Goal: Task Accomplishment & Management: Complete application form

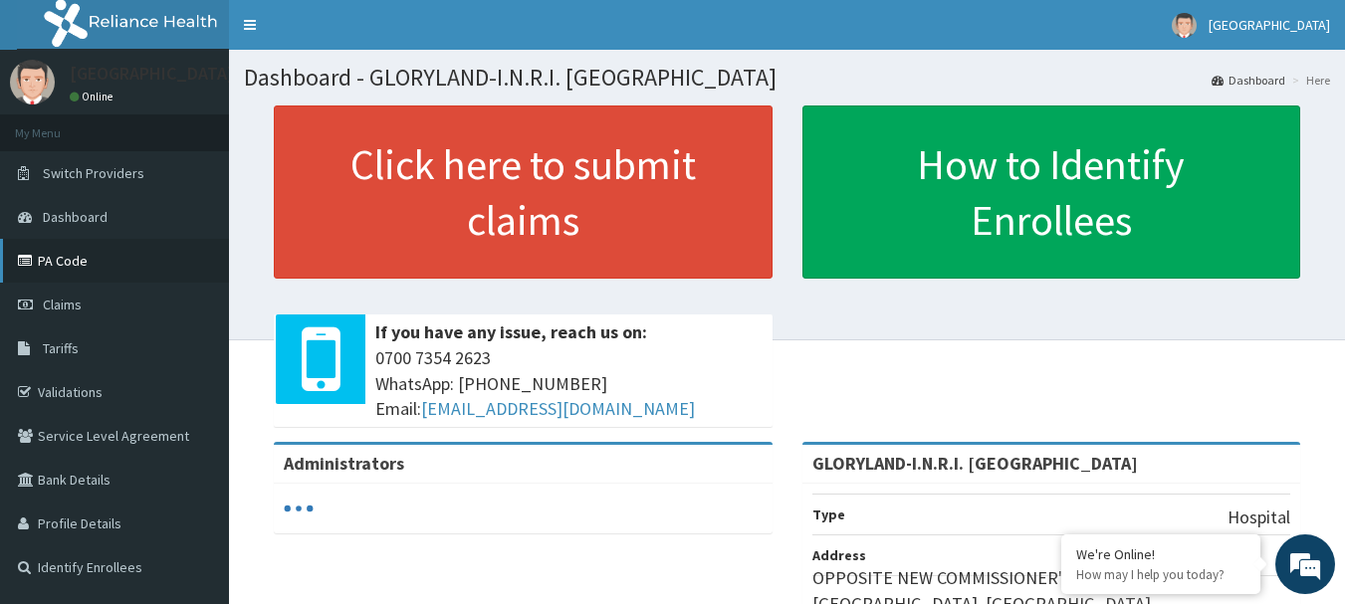
click at [51, 255] on link "PA Code" at bounding box center [114, 261] width 229 height 44
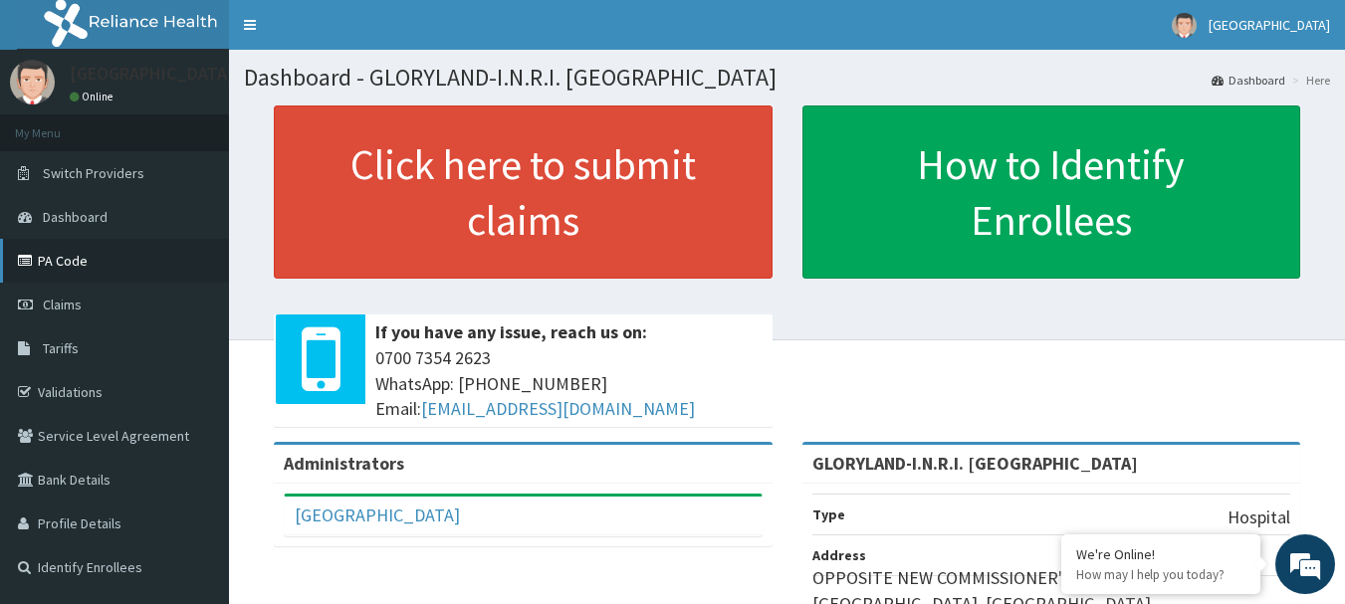
click at [61, 261] on link "PA Code" at bounding box center [114, 261] width 229 height 44
click at [66, 305] on span "Claims" at bounding box center [62, 305] width 39 height 18
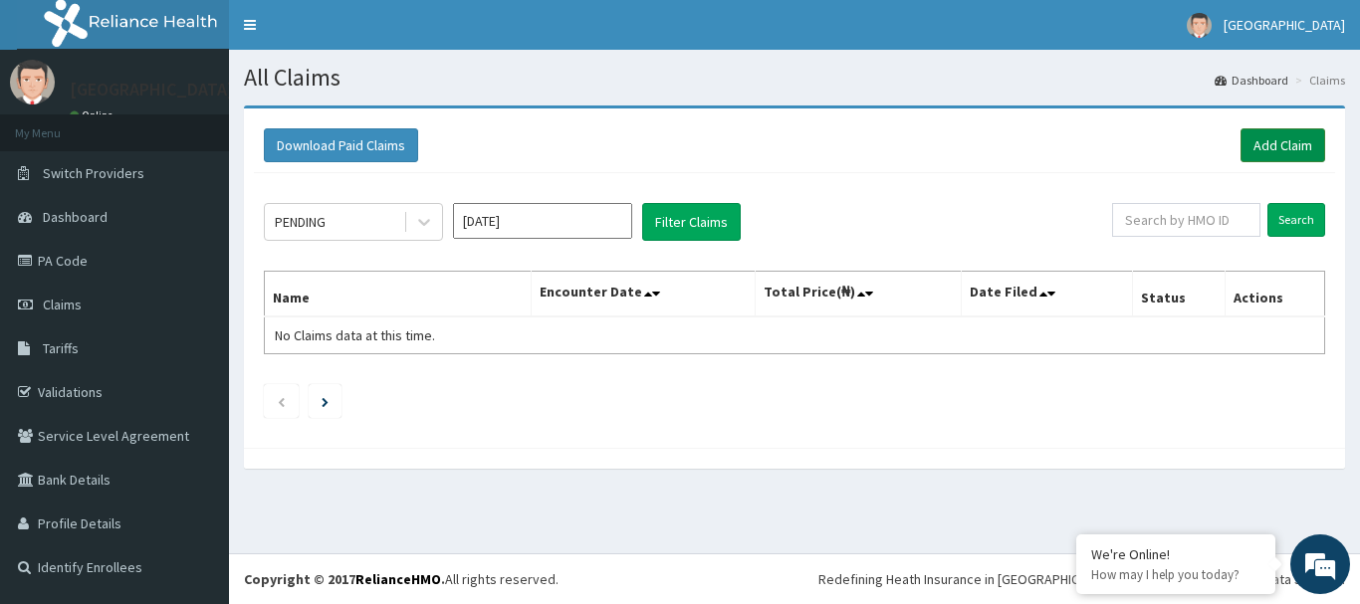
click at [1271, 139] on link "Add Claim" at bounding box center [1282, 145] width 85 height 34
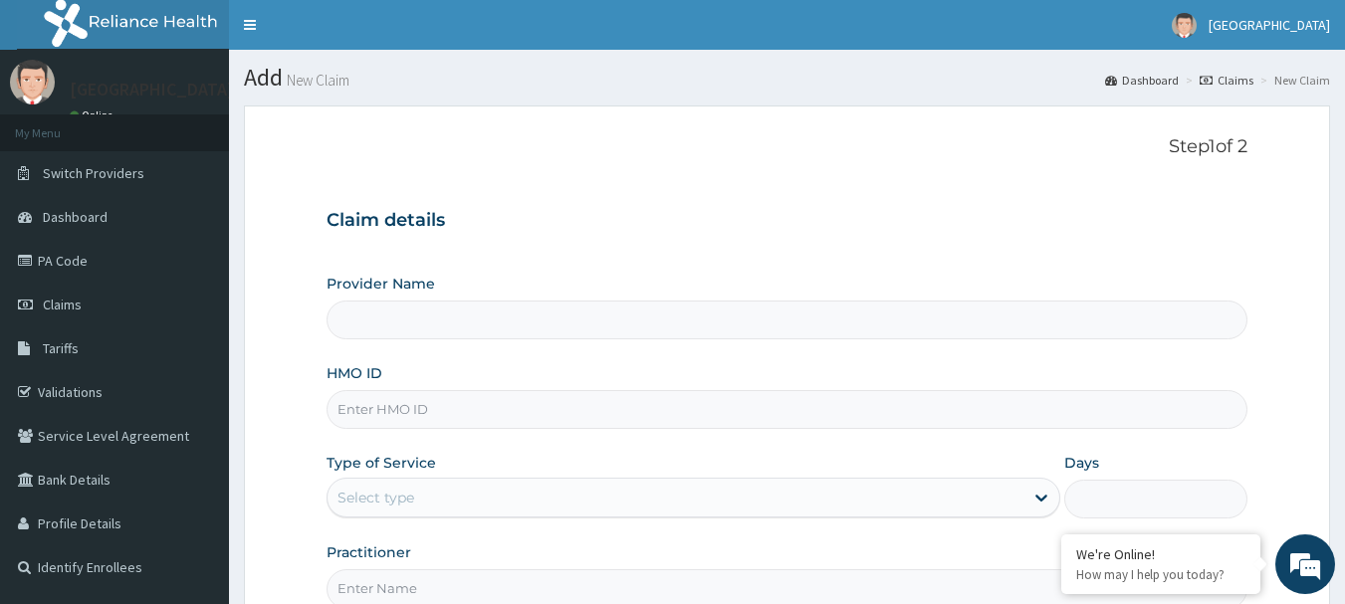
type input "GLORYLAND-I.N.R.I. MEDICAL CENTRE"
paste input "SKN/10347/A"
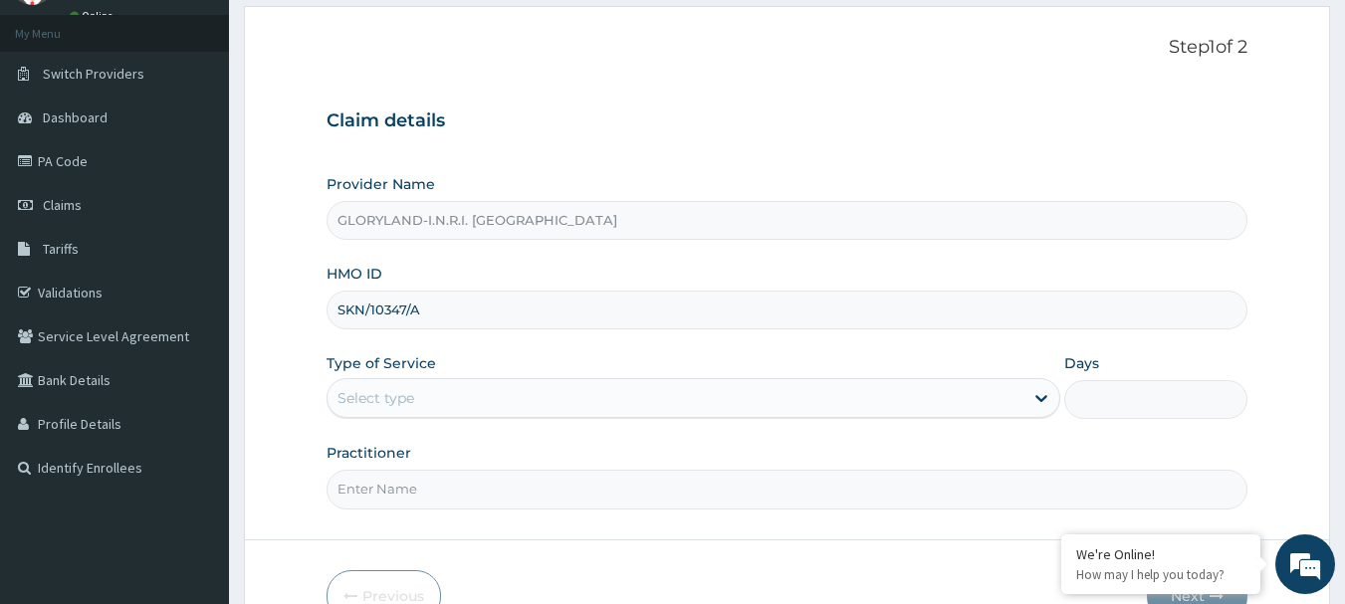
type input "SKN/10347/A"
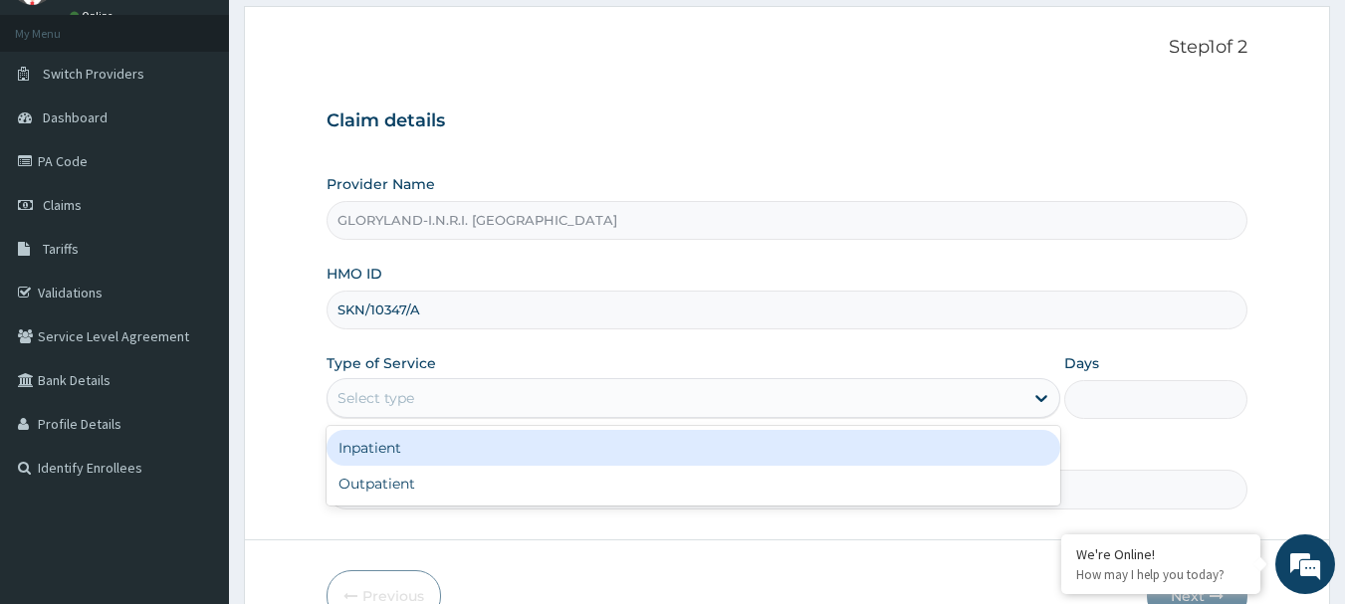
click at [504, 401] on div "Select type" at bounding box center [676, 398] width 696 height 32
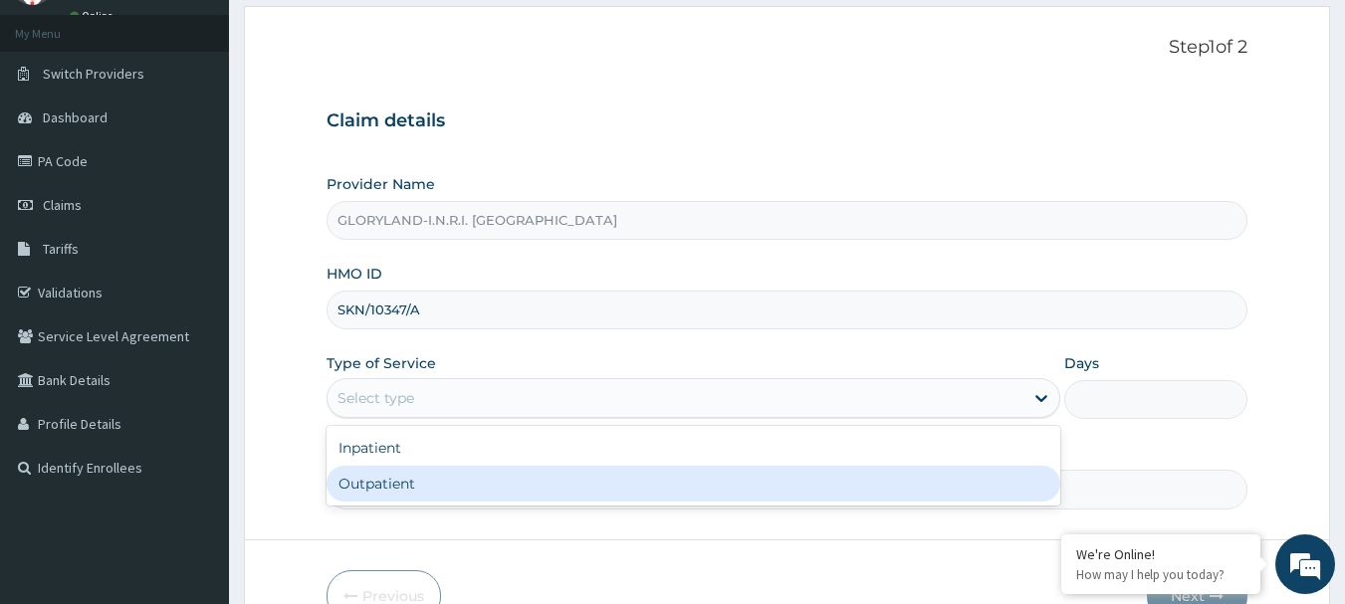
click at [417, 485] on div "Outpatient" at bounding box center [694, 484] width 734 height 36
type input "1"
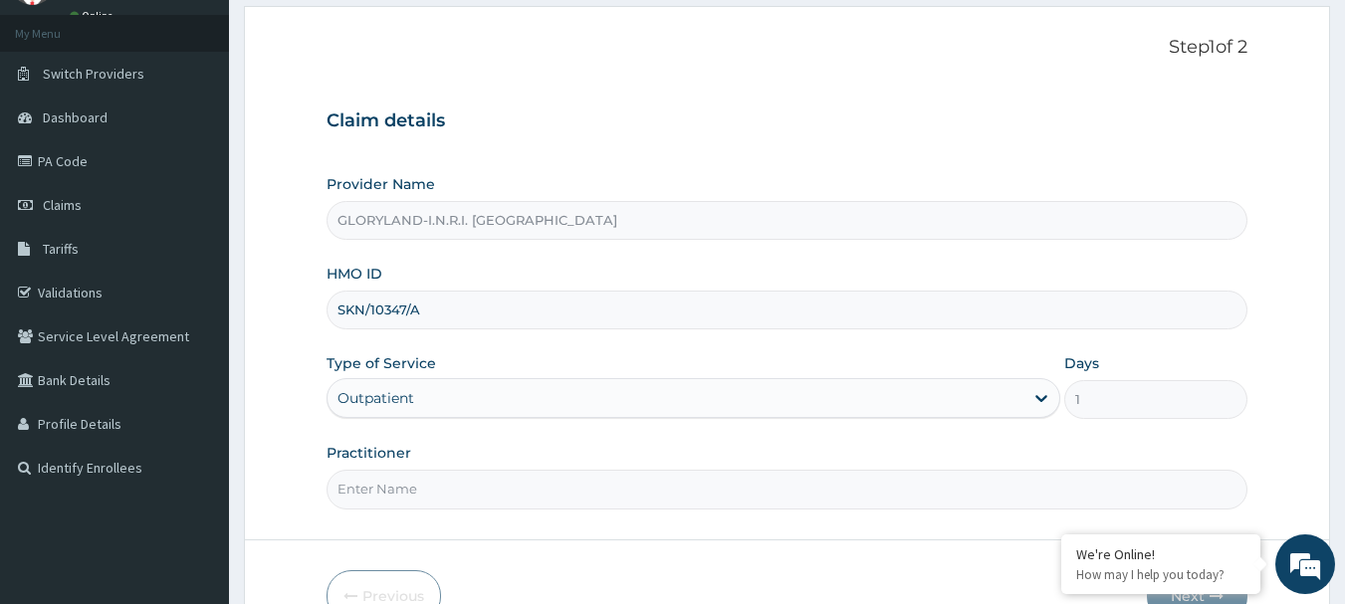
scroll to position [199, 0]
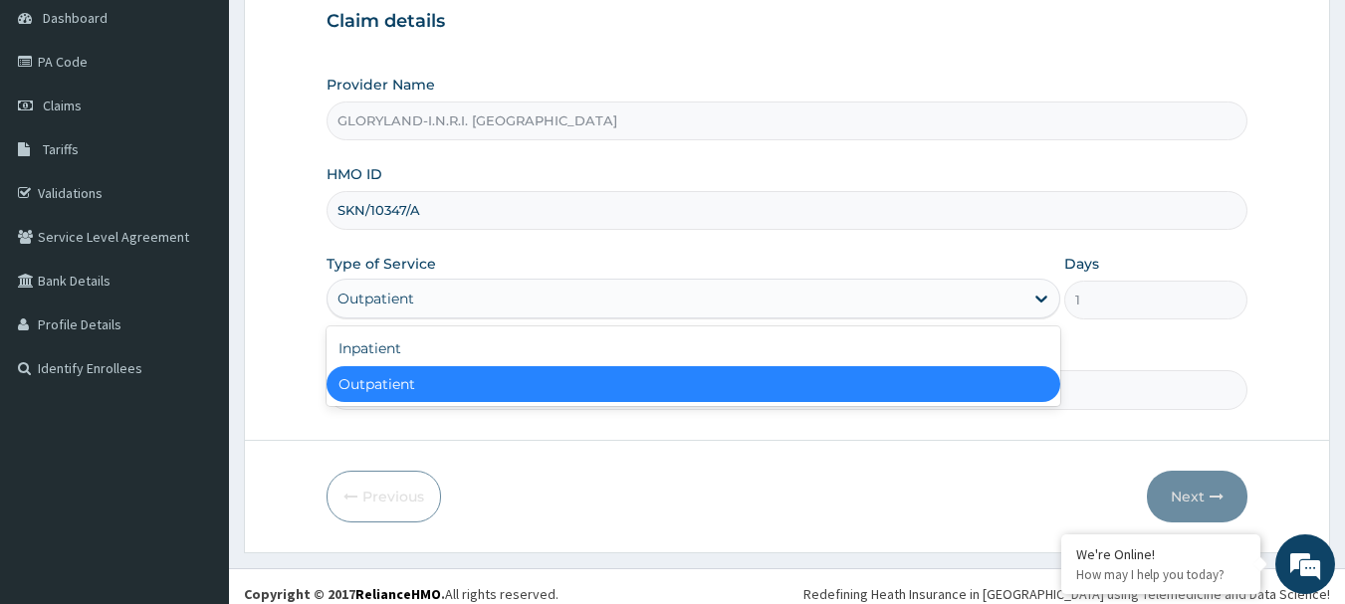
click at [1009, 289] on div "Outpatient" at bounding box center [676, 299] width 696 height 32
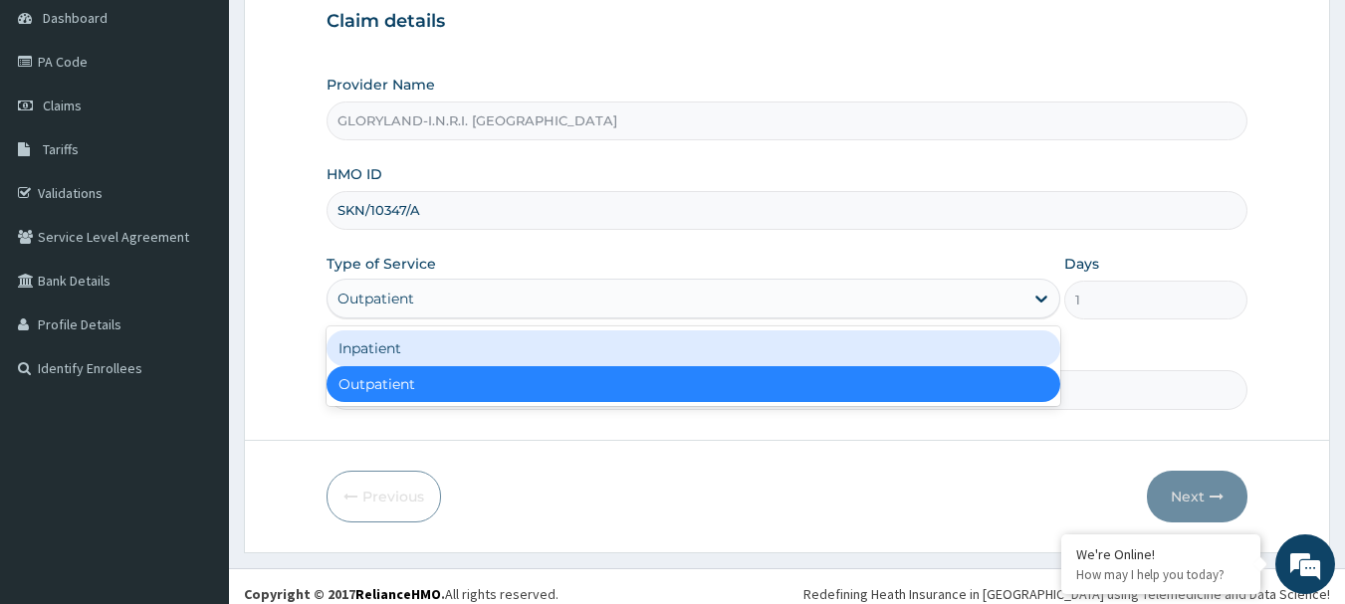
click at [472, 355] on div "Inpatient" at bounding box center [694, 349] width 734 height 36
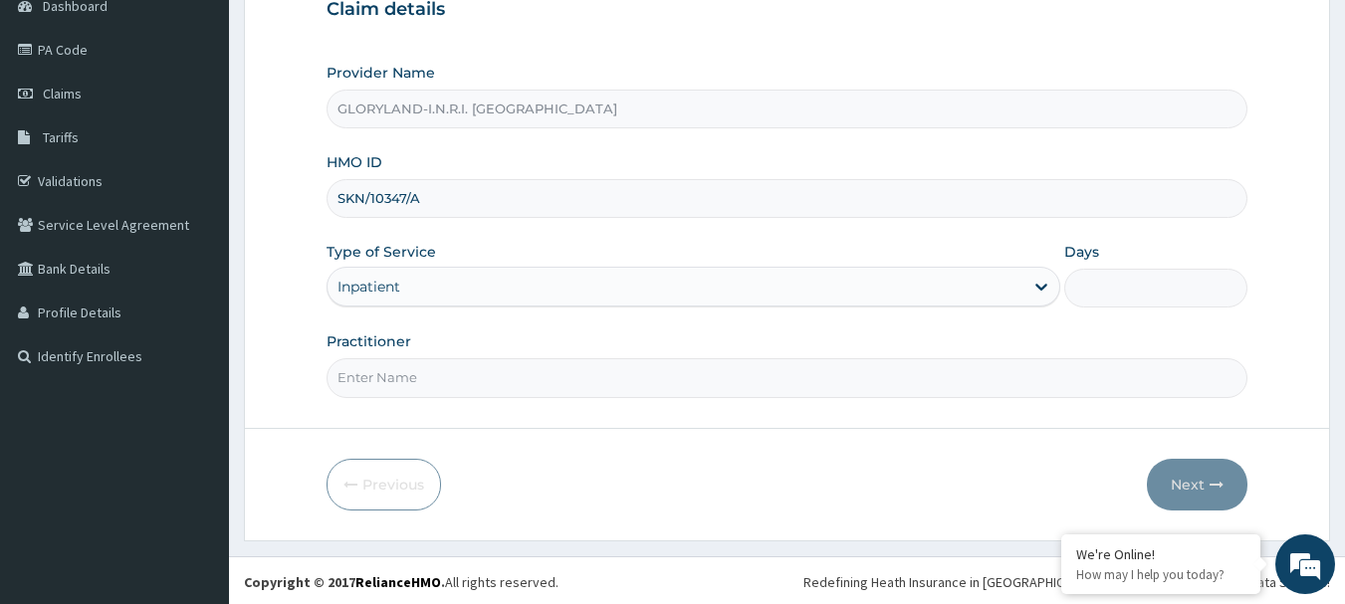
scroll to position [214, 0]
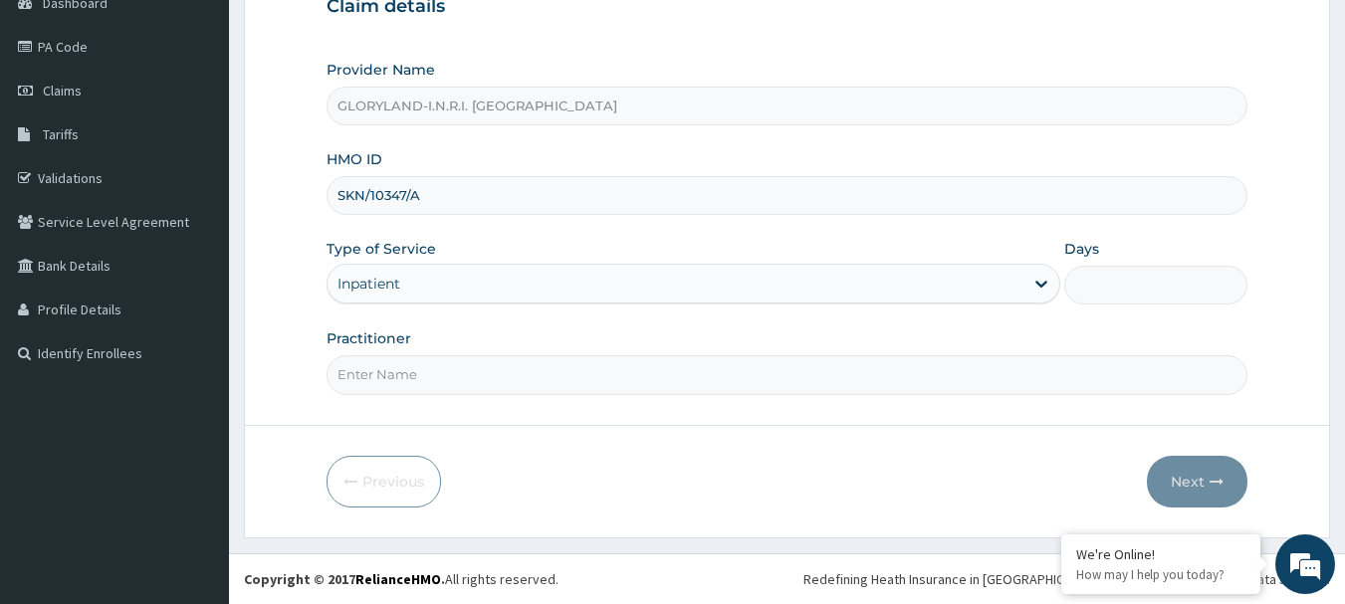
click at [538, 370] on input "Practitioner" at bounding box center [788, 374] width 922 height 39
type input "DR KALU"
click at [1123, 295] on input "Days" at bounding box center [1155, 285] width 183 height 39
type input "3"
click at [1215, 480] on icon "button" at bounding box center [1217, 482] width 14 height 14
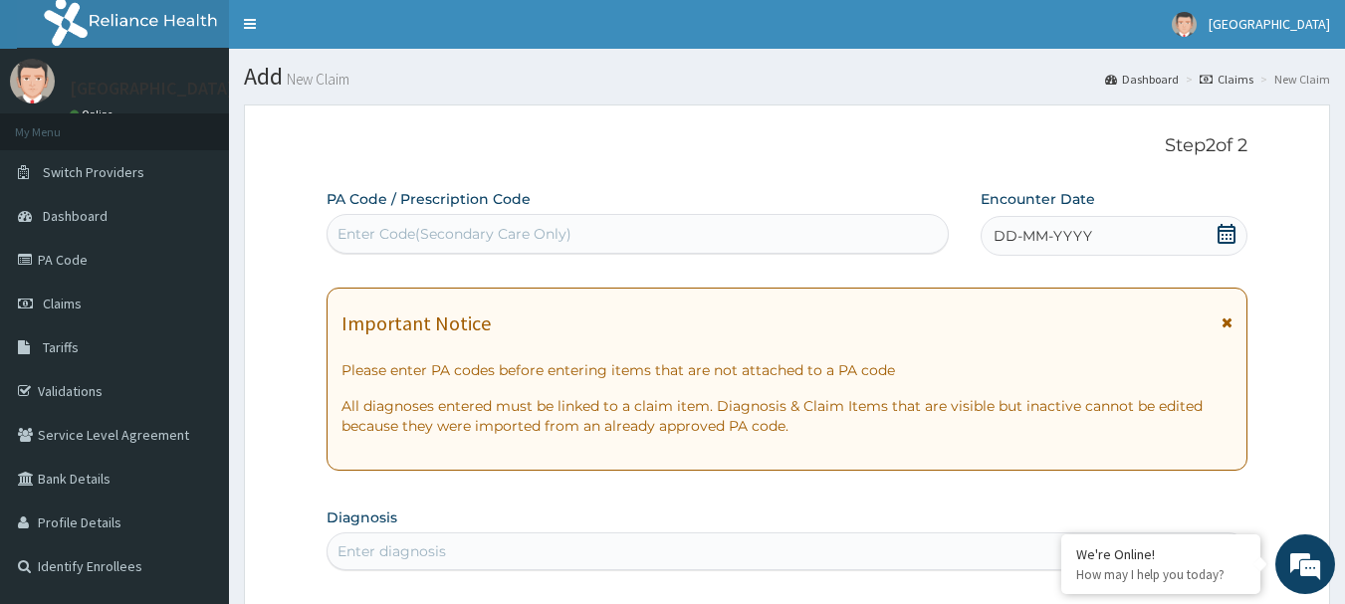
scroll to position [0, 0]
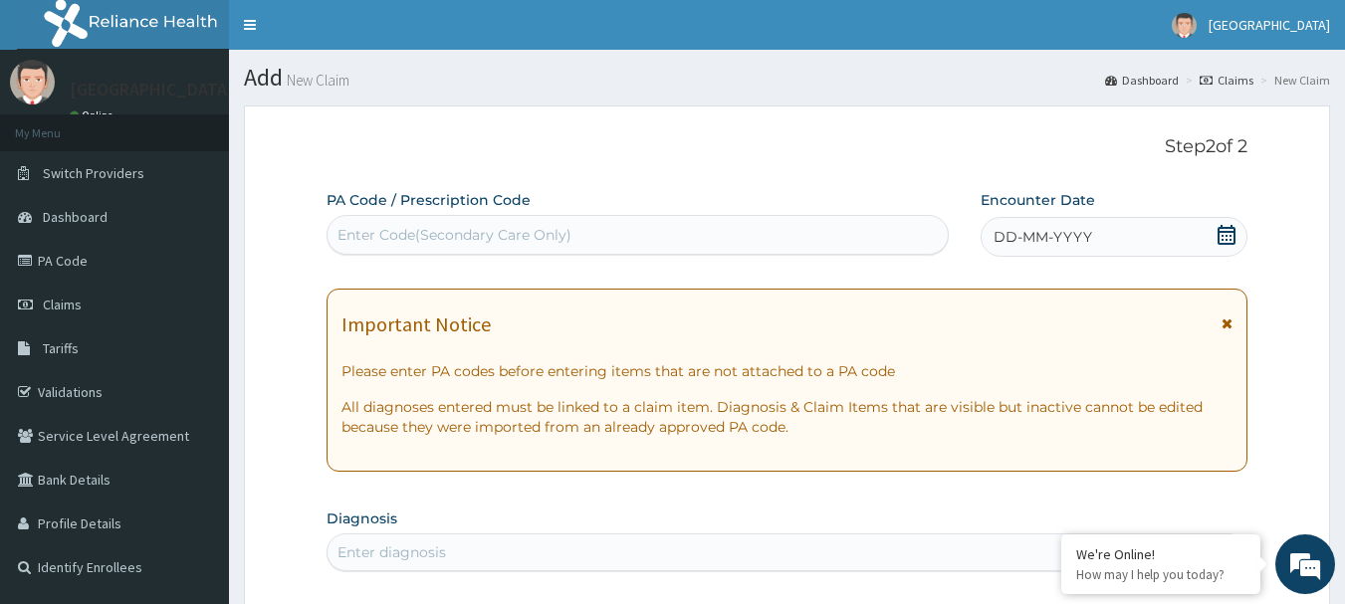
click at [639, 216] on div "Enter Code(Secondary Care Only)" at bounding box center [638, 235] width 623 height 40
type input "PA/DA3B3F"
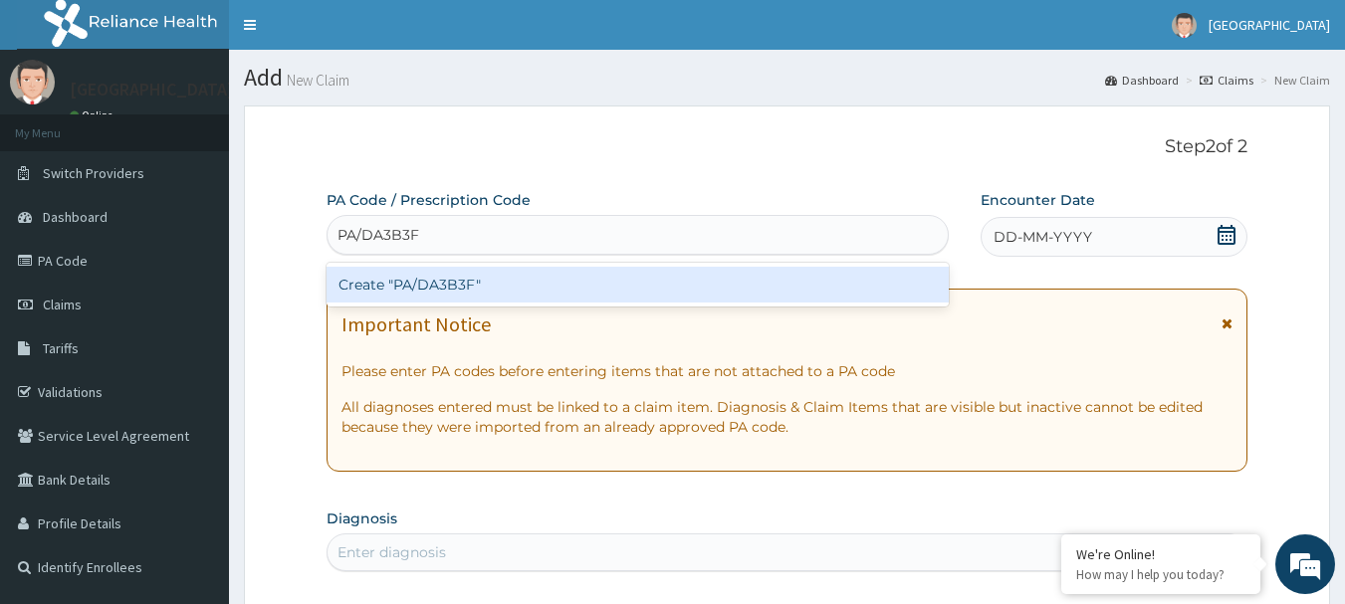
click at [630, 286] on div "Create "PA/DA3B3F"" at bounding box center [638, 285] width 623 height 36
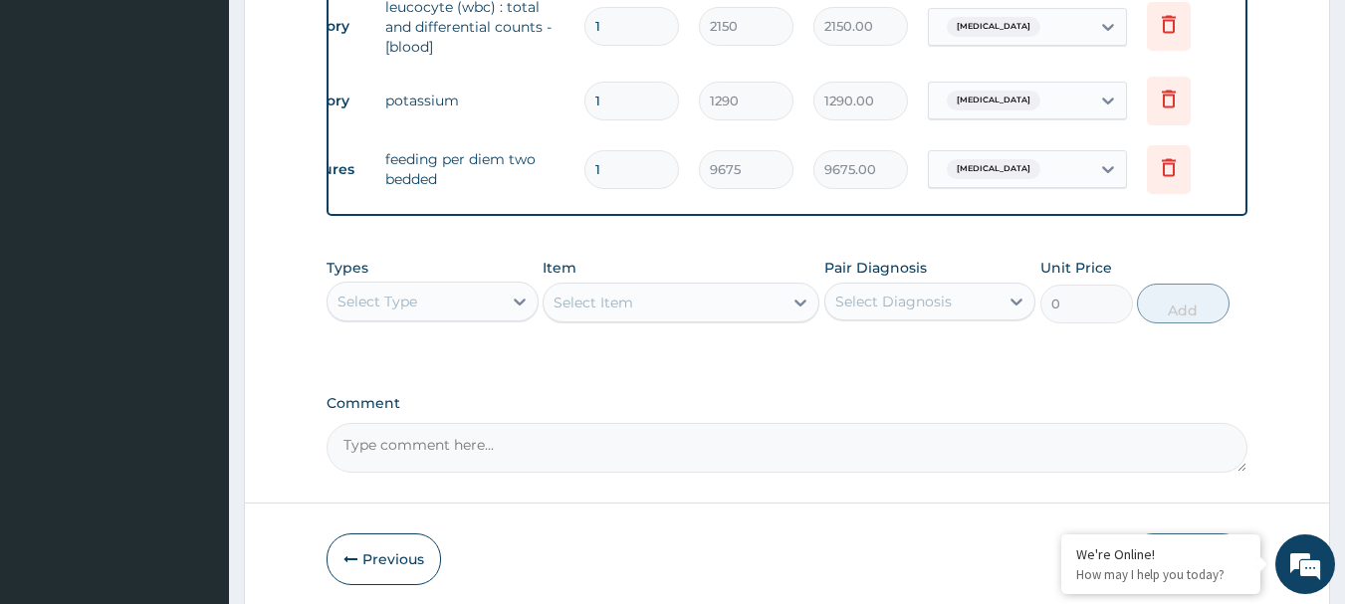
scroll to position [1254, 0]
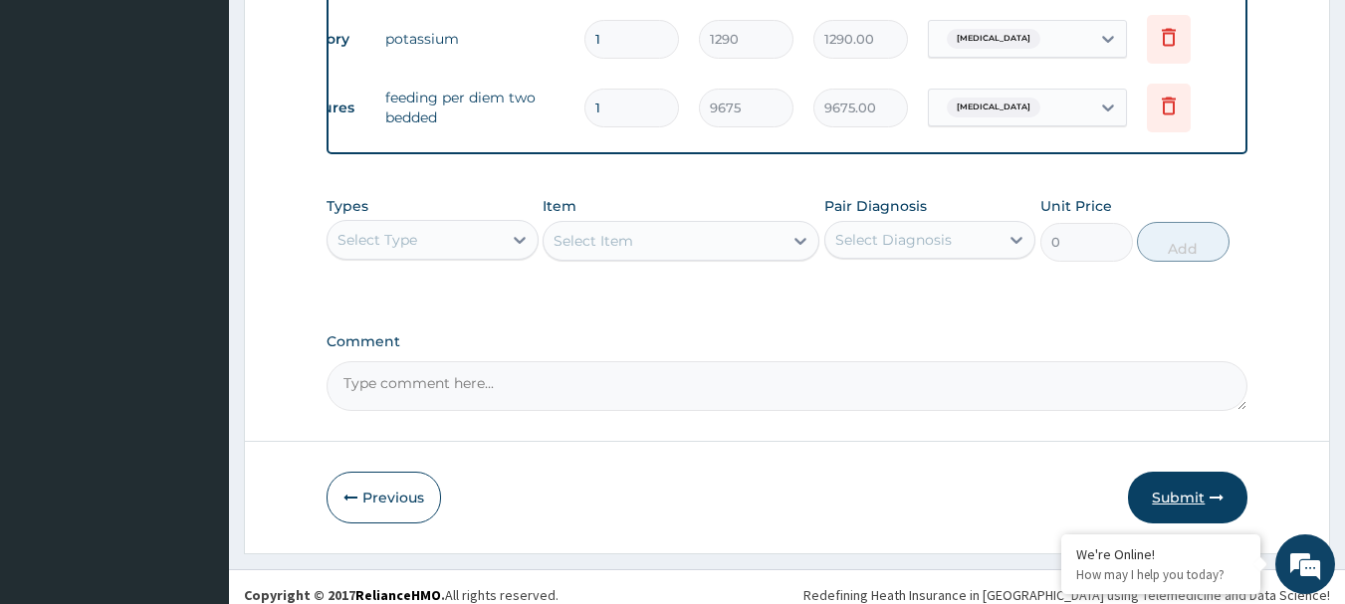
click at [1176, 477] on button "Submit" at bounding box center [1187, 498] width 119 height 52
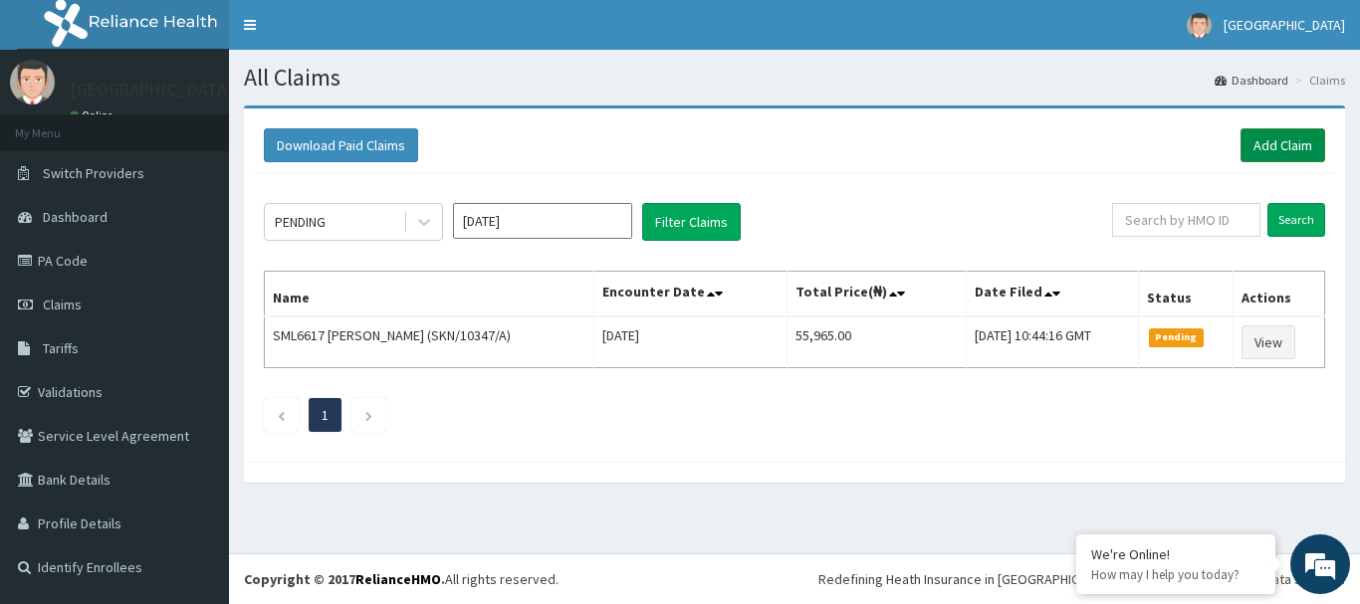
click at [1262, 130] on link "Add Claim" at bounding box center [1282, 145] width 85 height 34
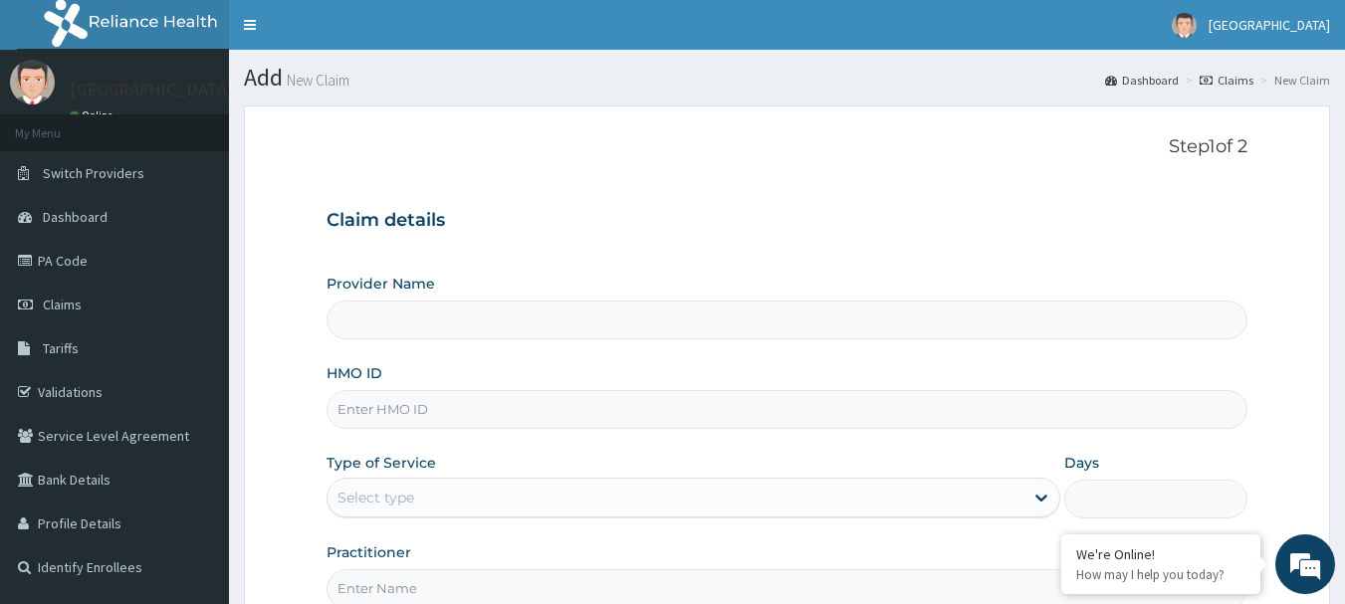
paste input "SKN/10347/A"
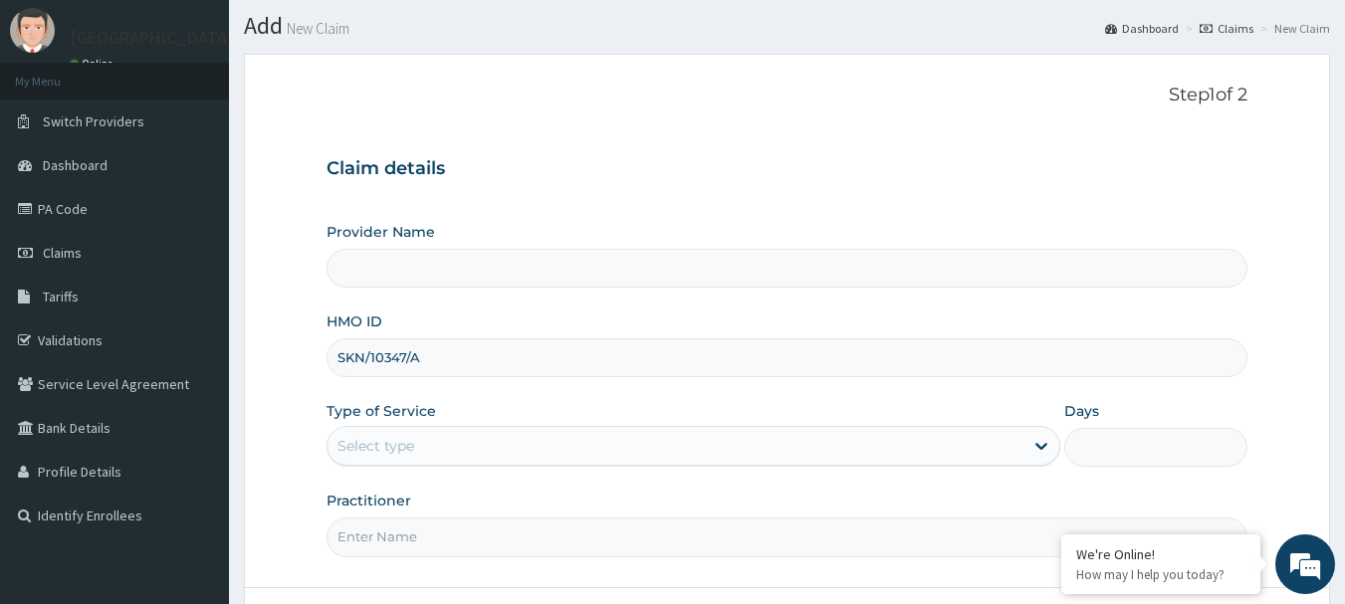
scroll to position [100, 0]
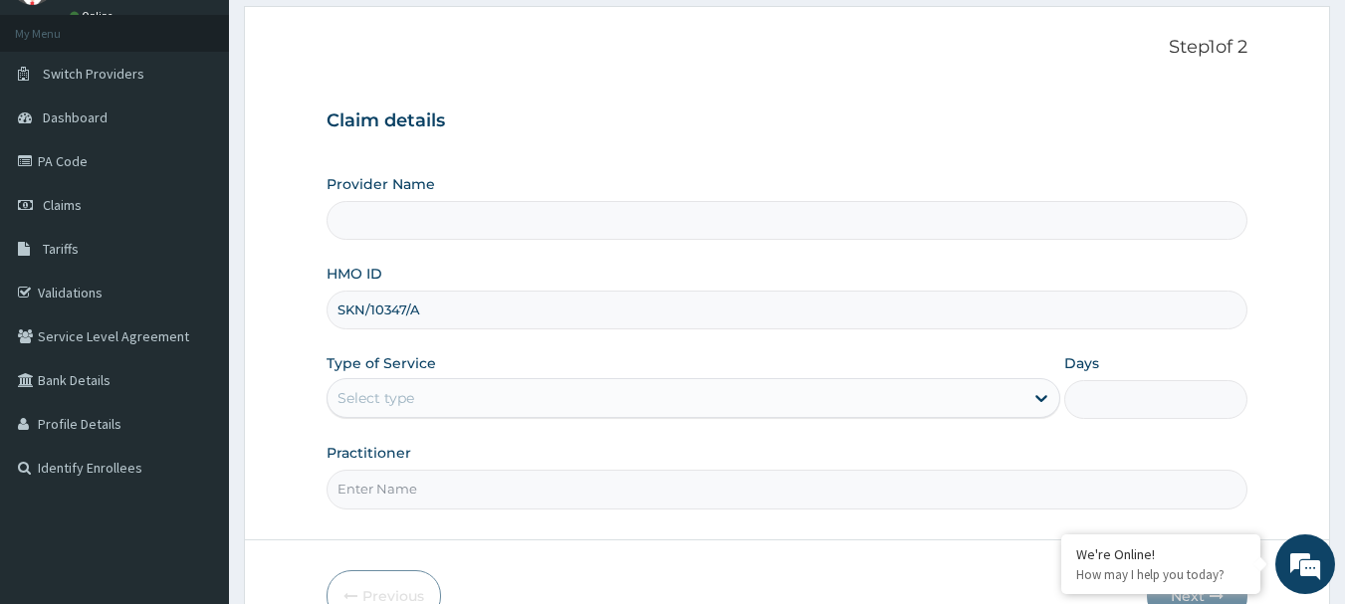
type input "SKN/10347/A"
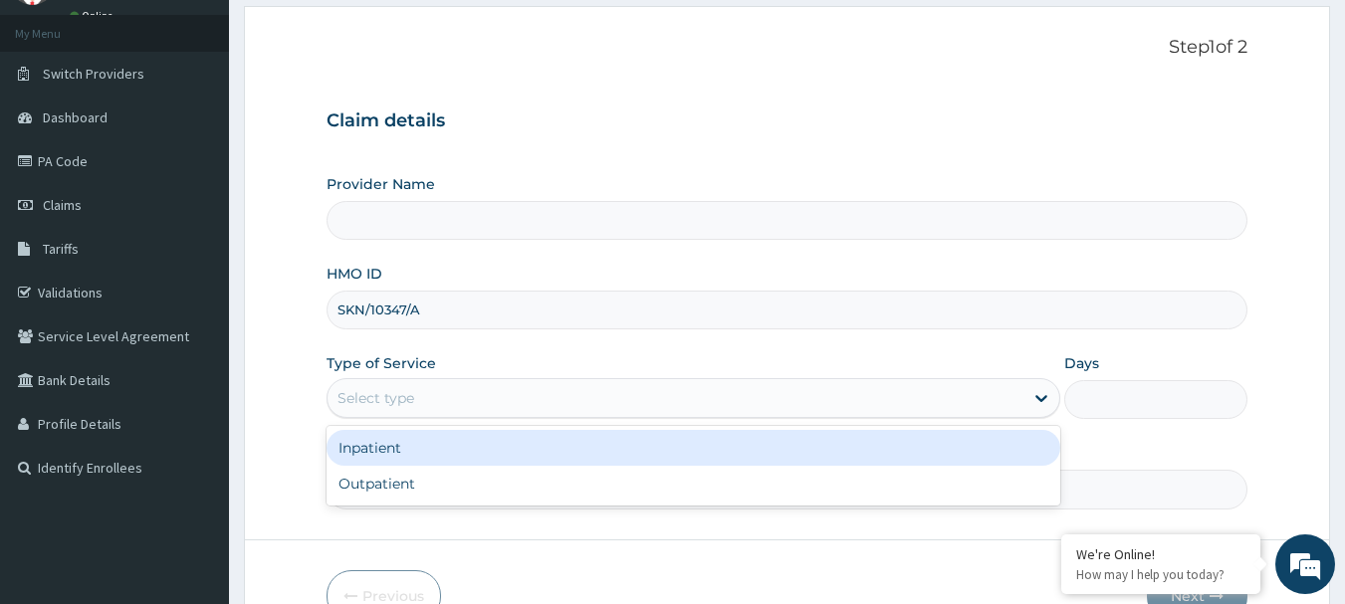
click at [794, 397] on div "Select type" at bounding box center [676, 398] width 696 height 32
click at [591, 455] on div "Inpatient" at bounding box center [694, 448] width 734 height 36
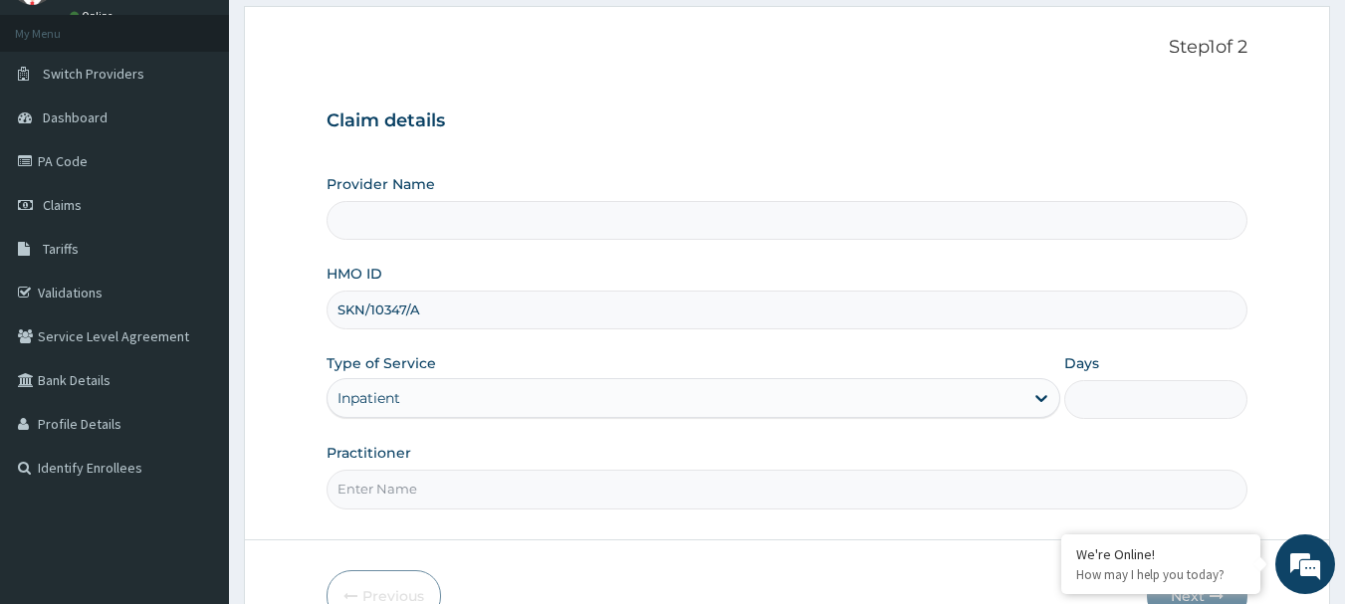
type input "GLORYLAND-I.N.R.I. [GEOGRAPHIC_DATA]"
click at [1141, 412] on input "Days" at bounding box center [1155, 399] width 183 height 39
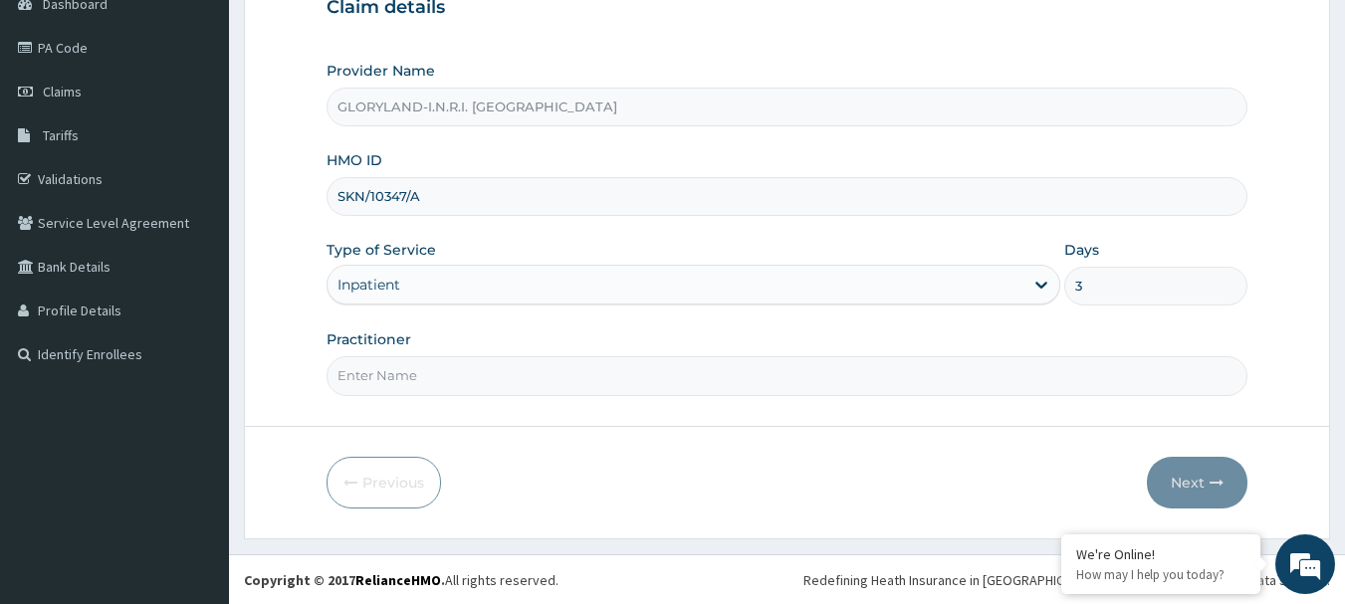
scroll to position [214, 0]
type input "3"
click at [590, 386] on input "Practitioner" at bounding box center [788, 374] width 922 height 39
type input "[PERSON_NAME]"
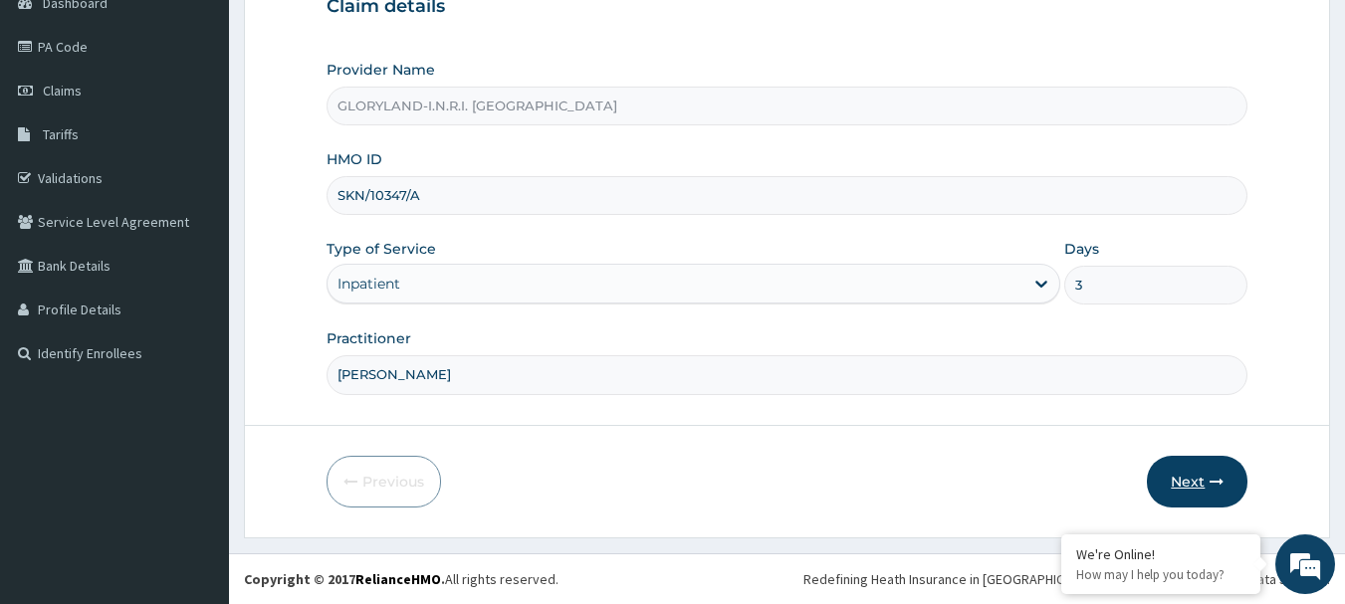
click at [1199, 485] on button "Next" at bounding box center [1197, 482] width 101 height 52
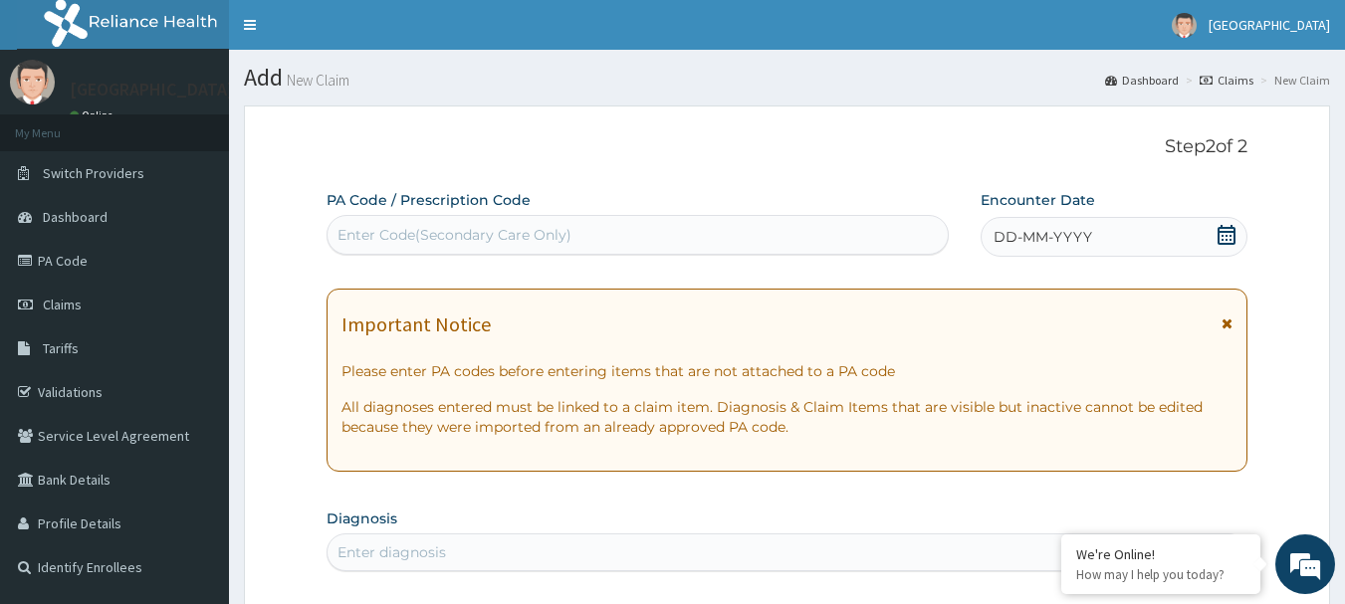
click at [498, 232] on div "Enter Code(Secondary Care Only)" at bounding box center [454, 235] width 234 height 20
type input "PA/F54BA9"
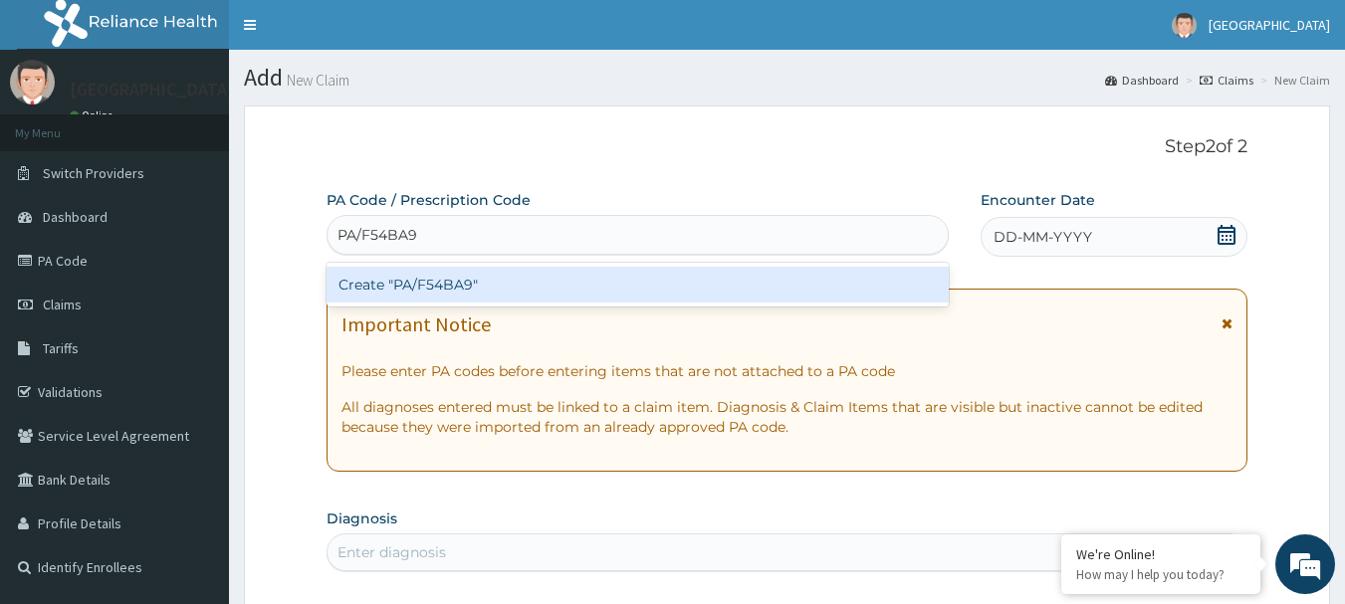
click at [475, 279] on div "Create "PA/F54BA9"" at bounding box center [638, 285] width 623 height 36
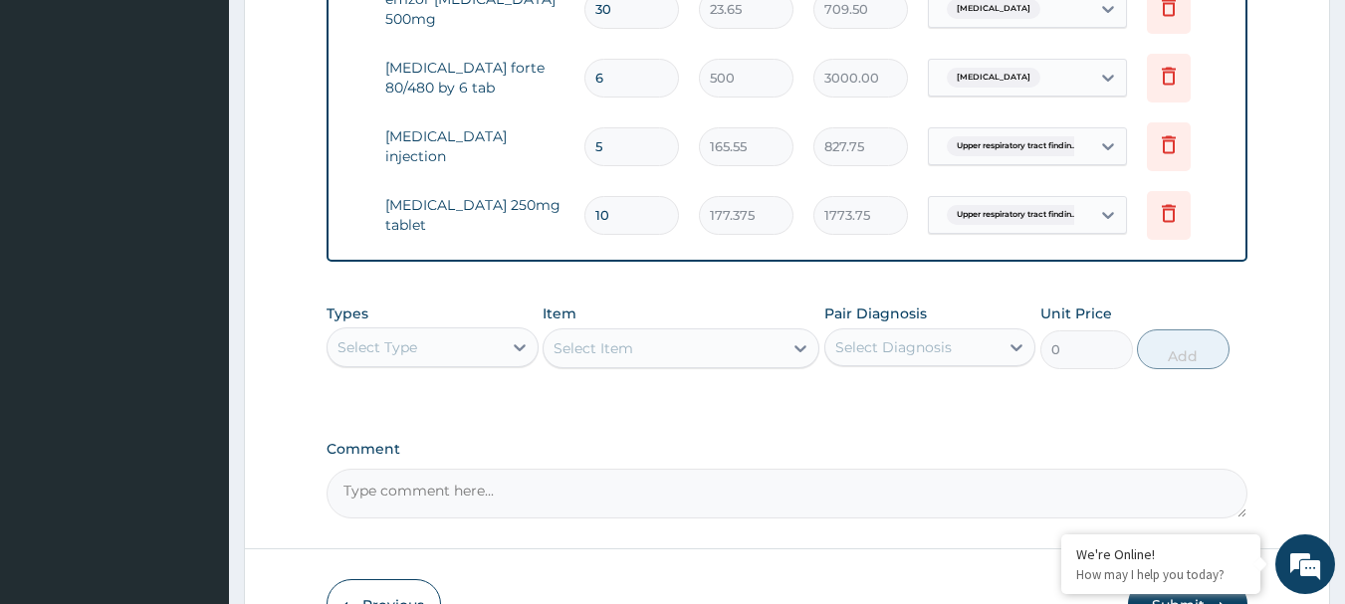
scroll to position [1301, 0]
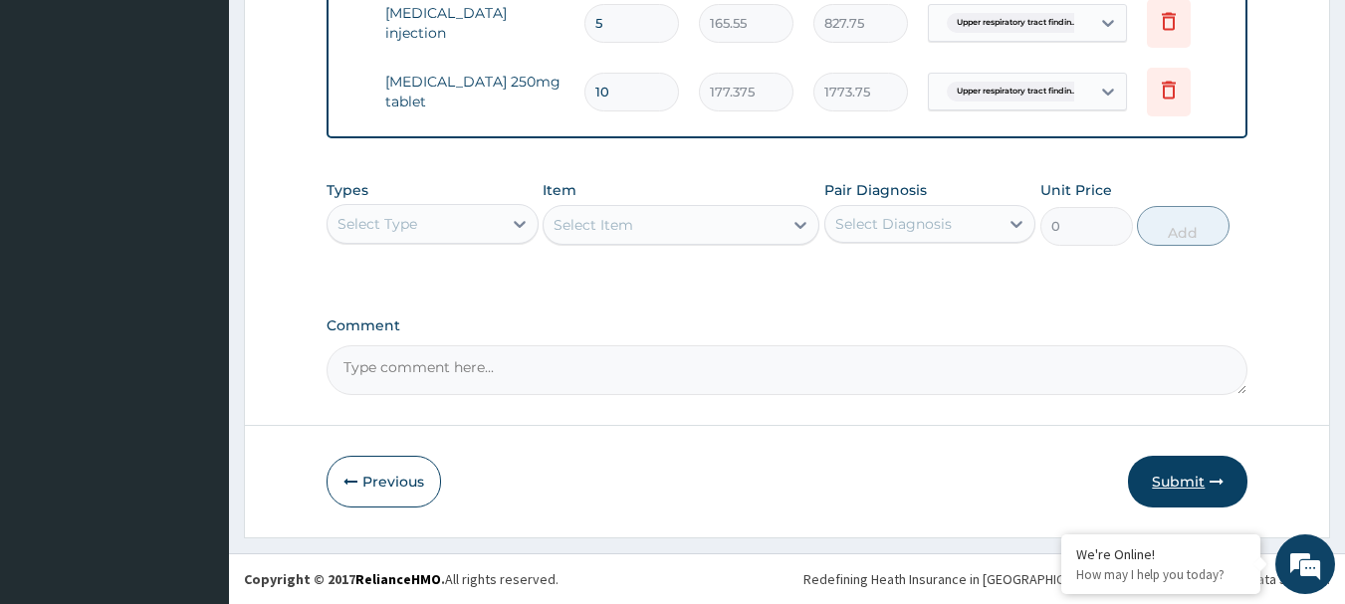
click at [1189, 478] on button "Submit" at bounding box center [1187, 482] width 119 height 52
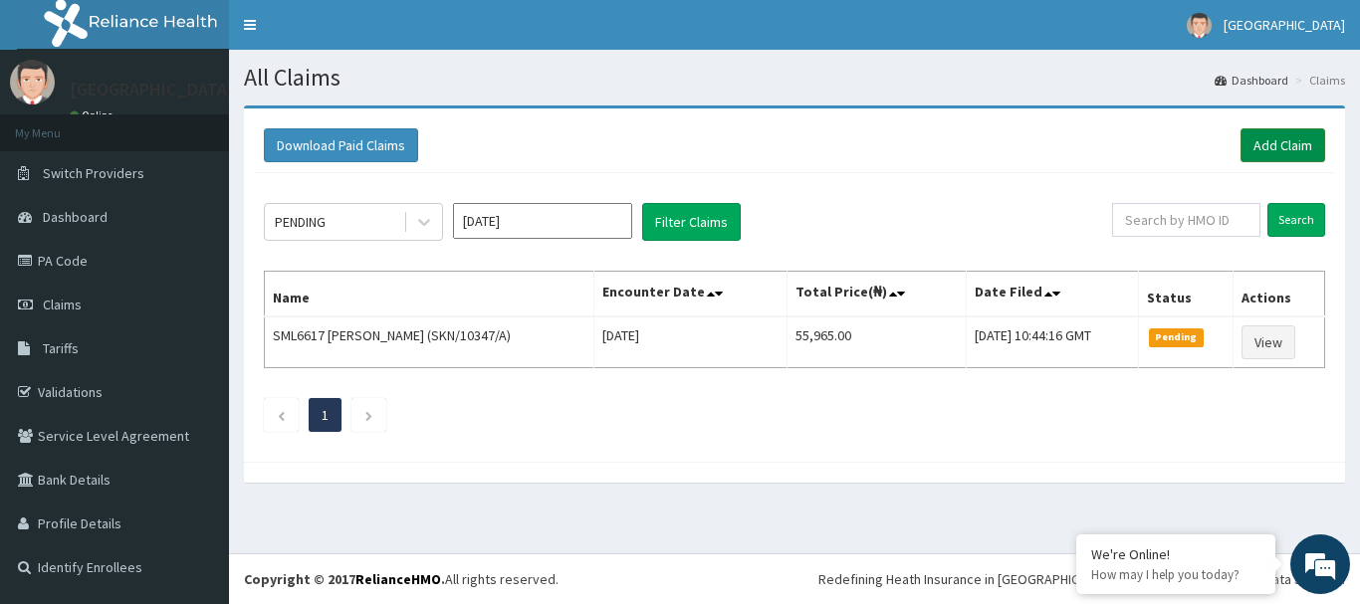
click at [1268, 141] on link "Add Claim" at bounding box center [1282, 145] width 85 height 34
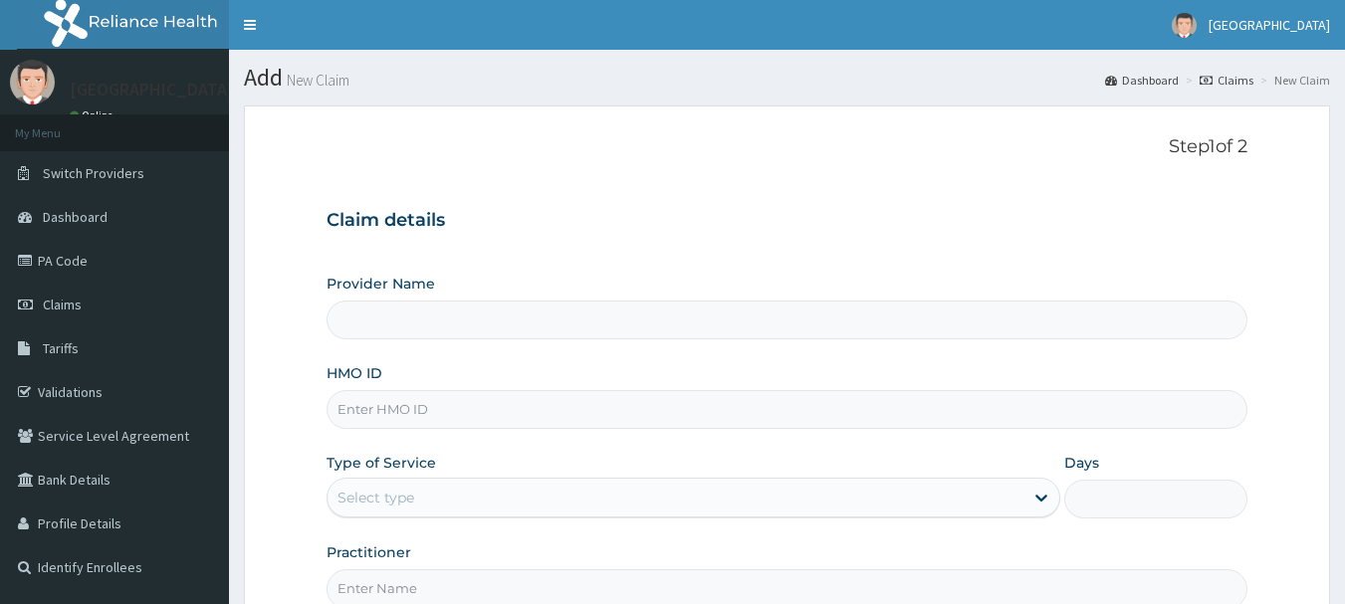
type input "GLORYLAND-I.N.R.I. [GEOGRAPHIC_DATA]"
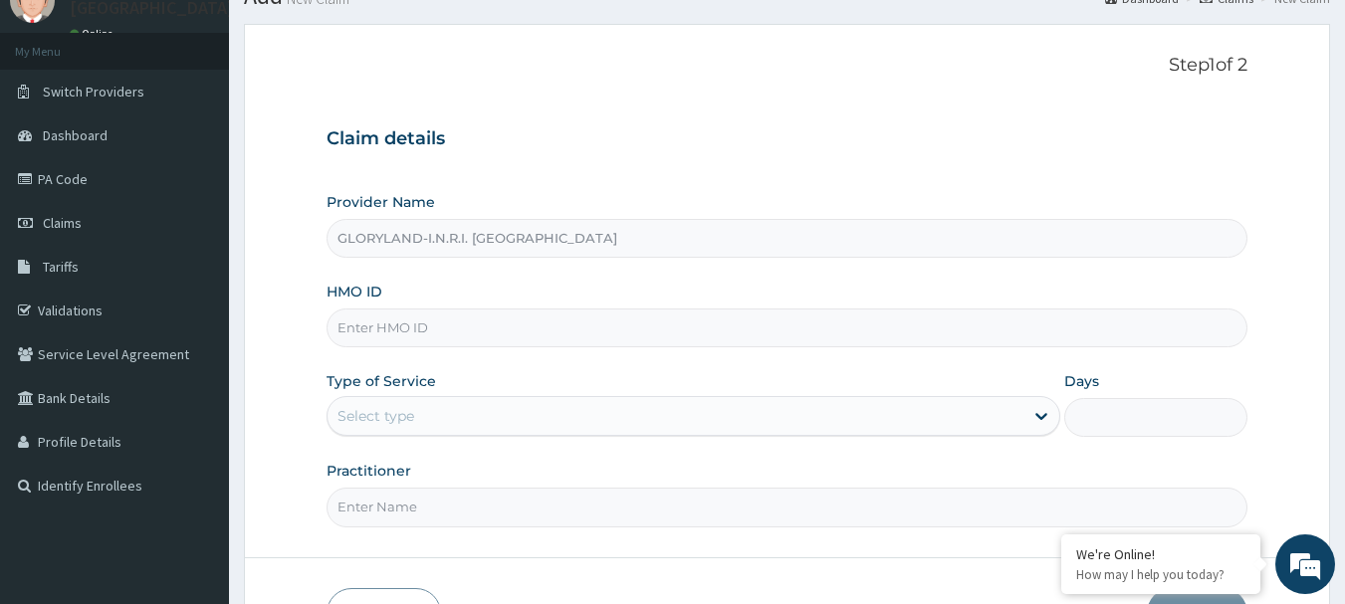
scroll to position [199, 0]
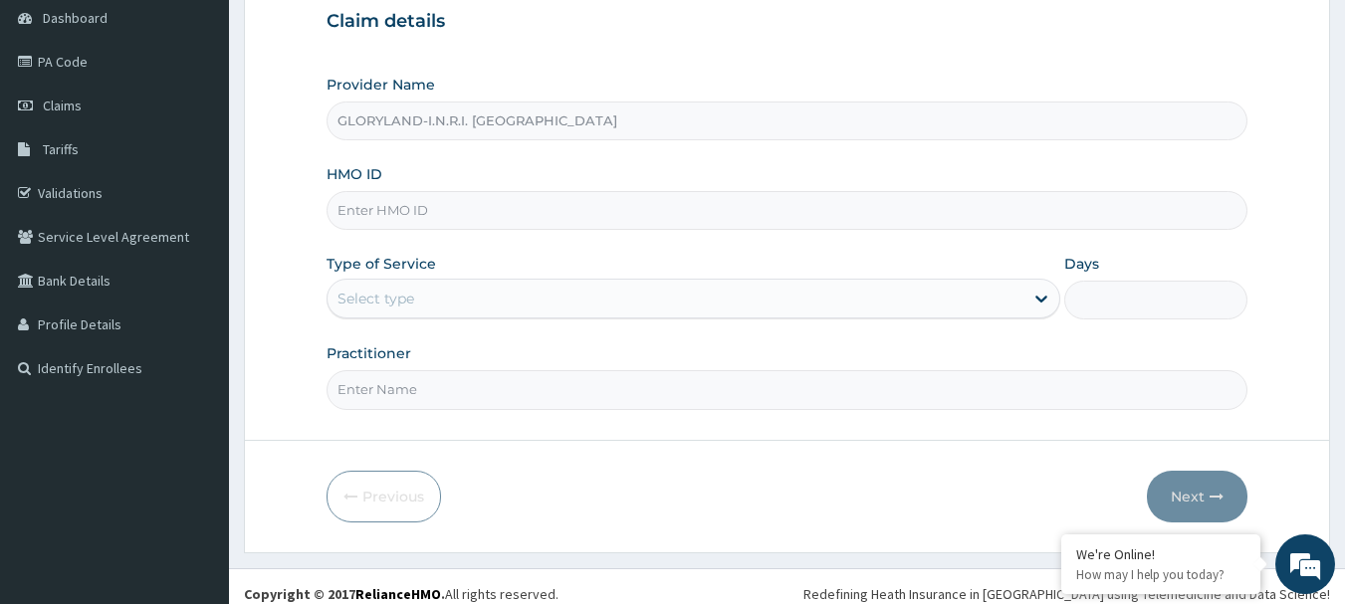
paste input "SKN/10347/A"
type input "SKN/10347/A"
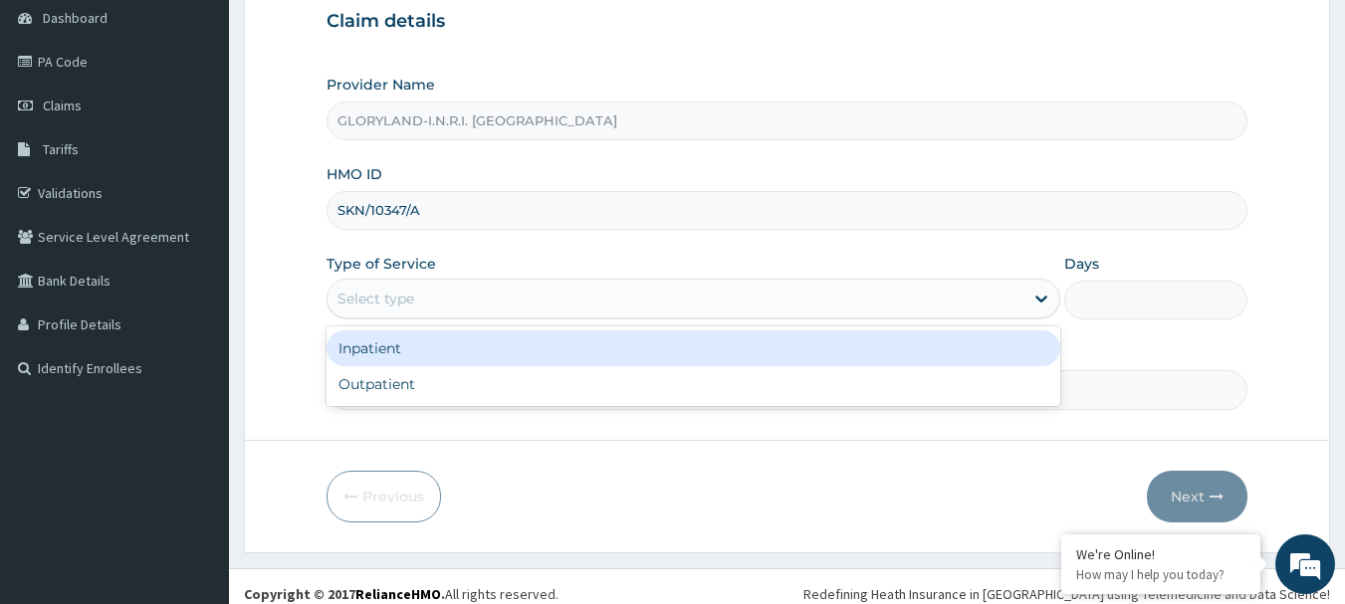
click at [553, 301] on div "Select type" at bounding box center [676, 299] width 696 height 32
click at [505, 347] on div "Inpatient" at bounding box center [694, 349] width 734 height 36
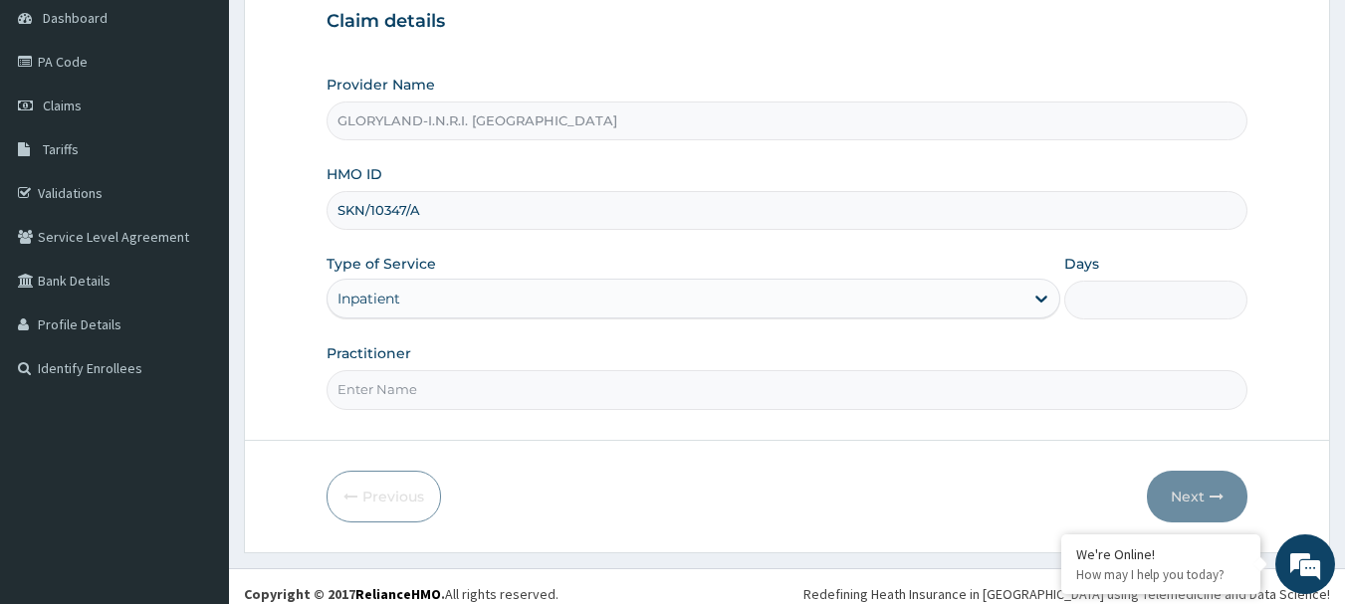
click at [1100, 298] on input "Days" at bounding box center [1155, 300] width 183 height 39
type input "2"
click at [649, 384] on input "Practitioner" at bounding box center [788, 389] width 922 height 39
type input "[PERSON_NAME]"
click at [1199, 498] on button "Next" at bounding box center [1197, 497] width 101 height 52
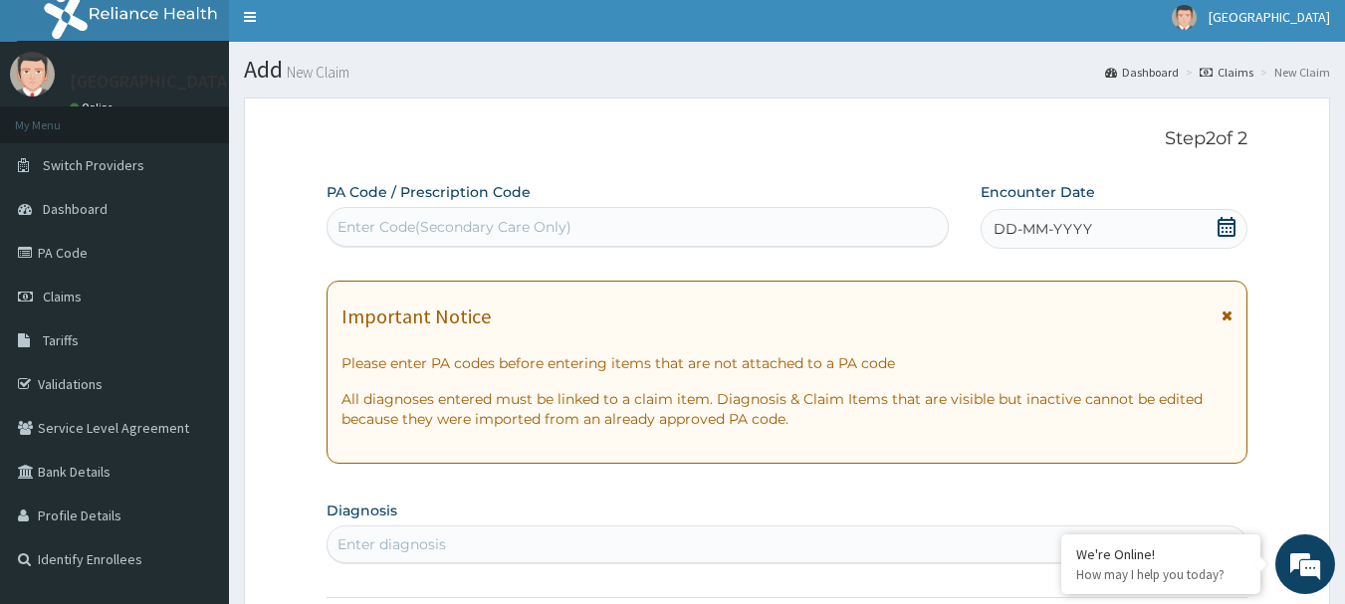
scroll to position [0, 0]
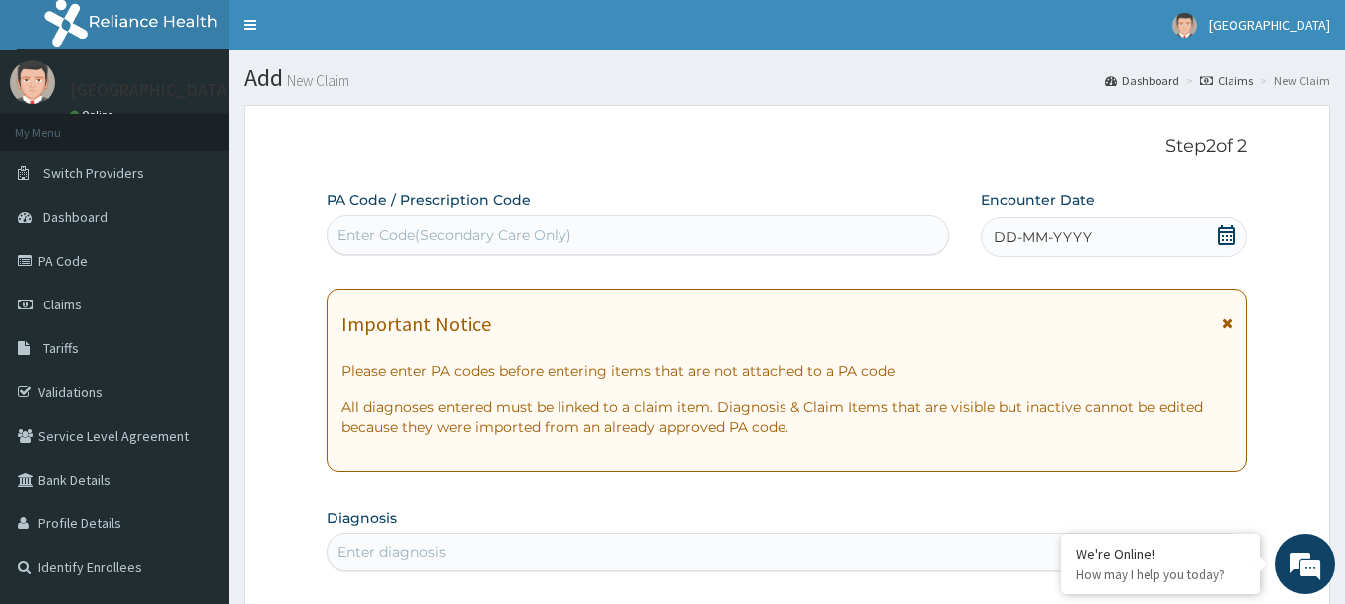
click at [502, 246] on div "Enter Code(Secondary Care Only)" at bounding box center [638, 235] width 621 height 32
type input "PA/A3F"
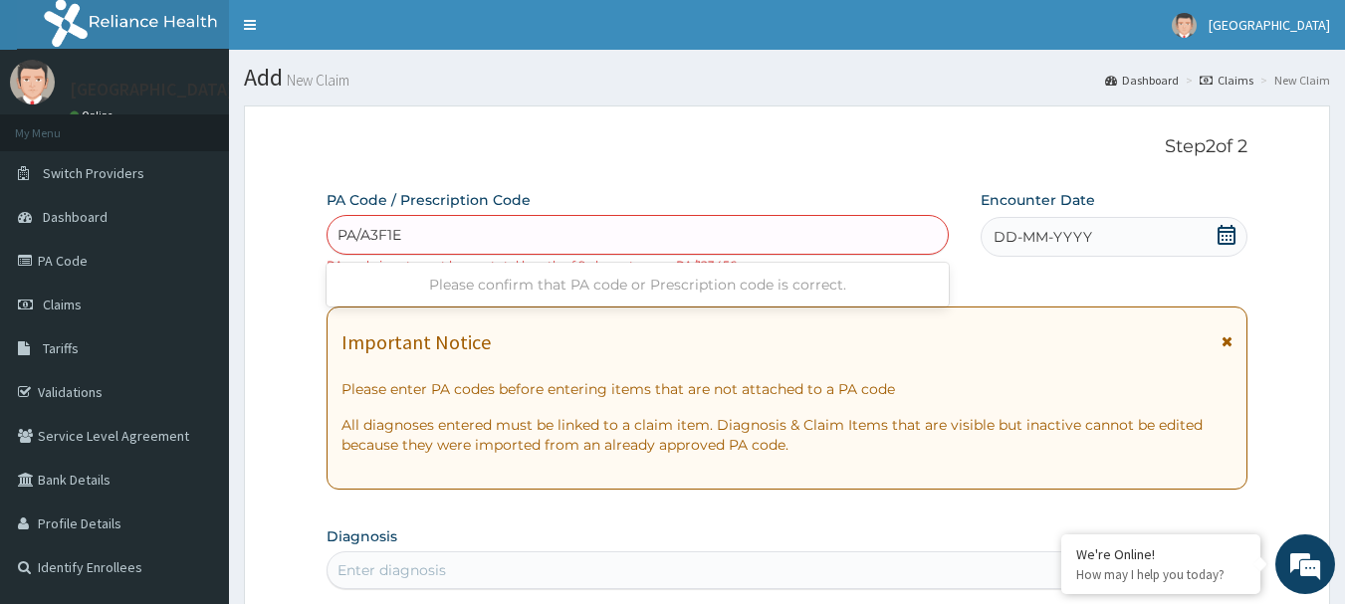
type input "PA/A3F1E9"
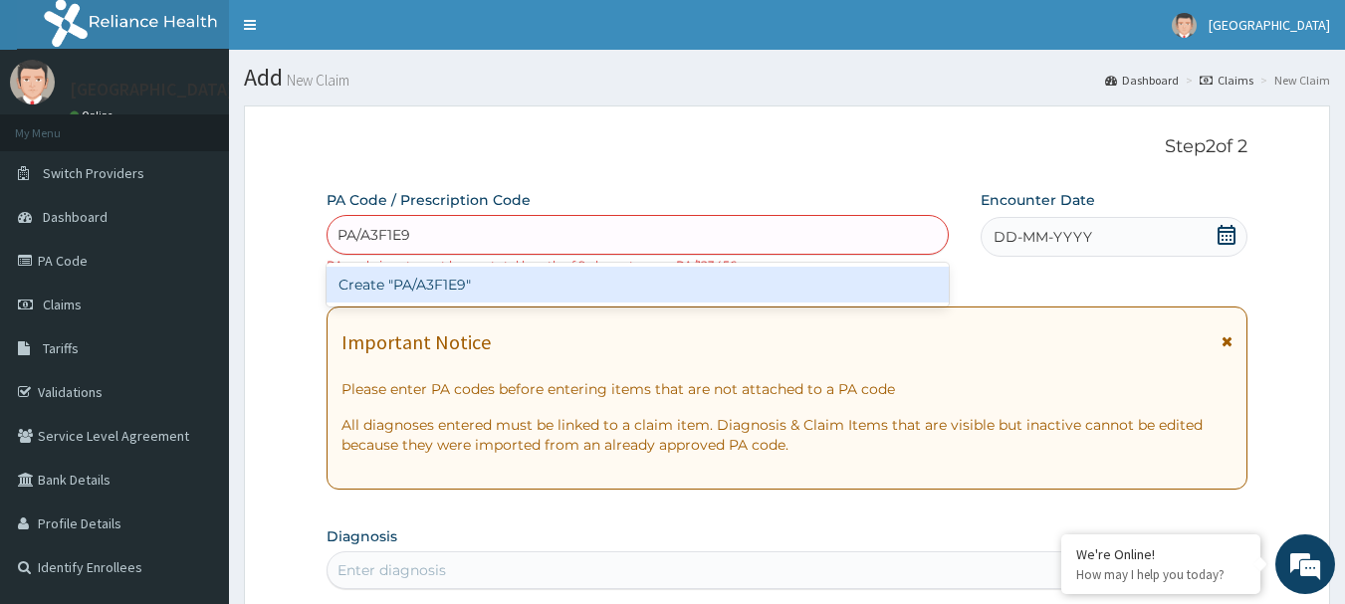
click at [650, 286] on div "Create "PA/A3F1E9"" at bounding box center [638, 285] width 623 height 36
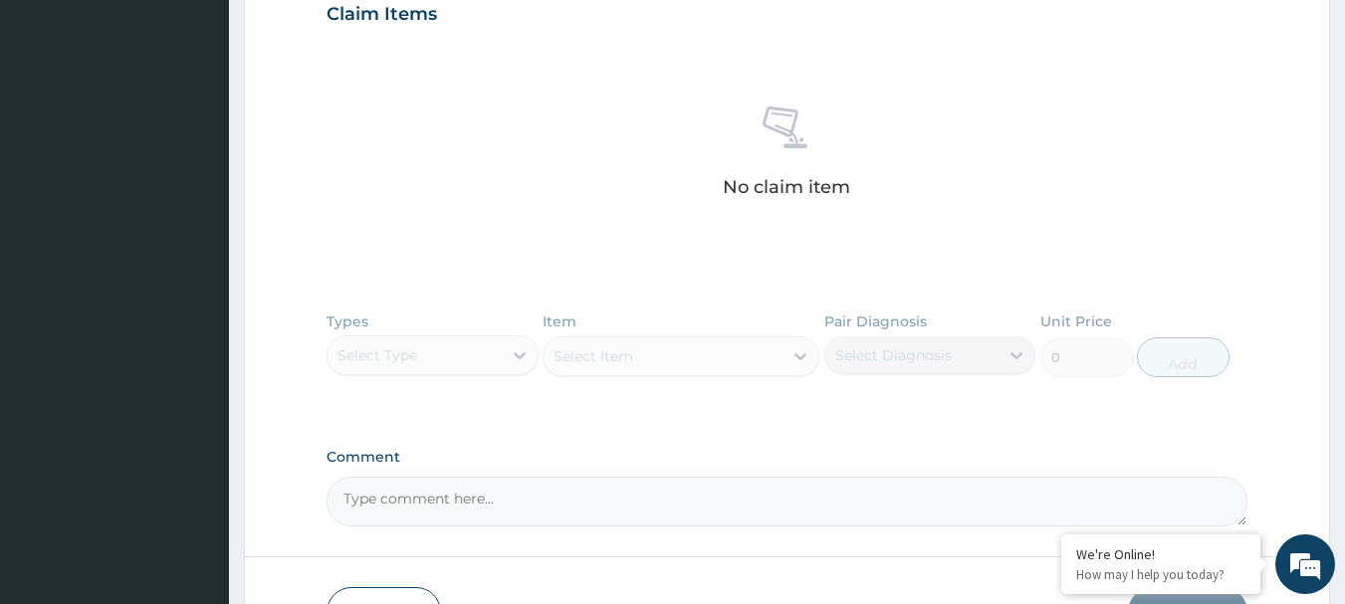
scroll to position [843, 0]
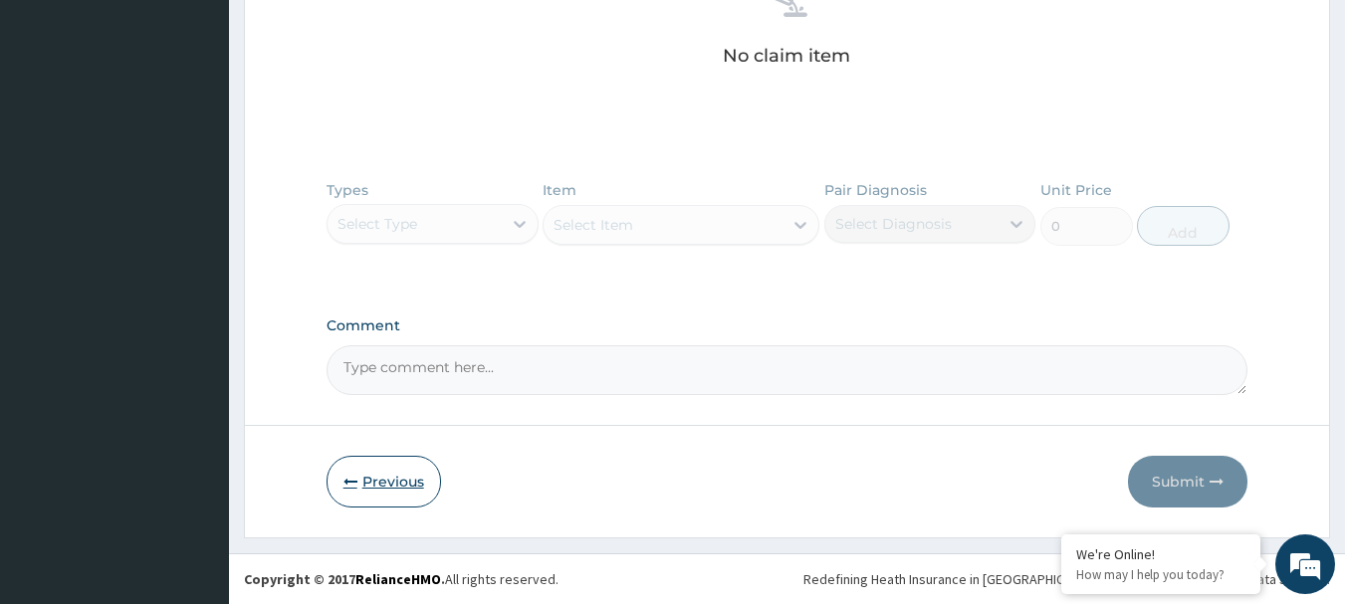
click at [395, 483] on button "Previous" at bounding box center [384, 482] width 114 height 52
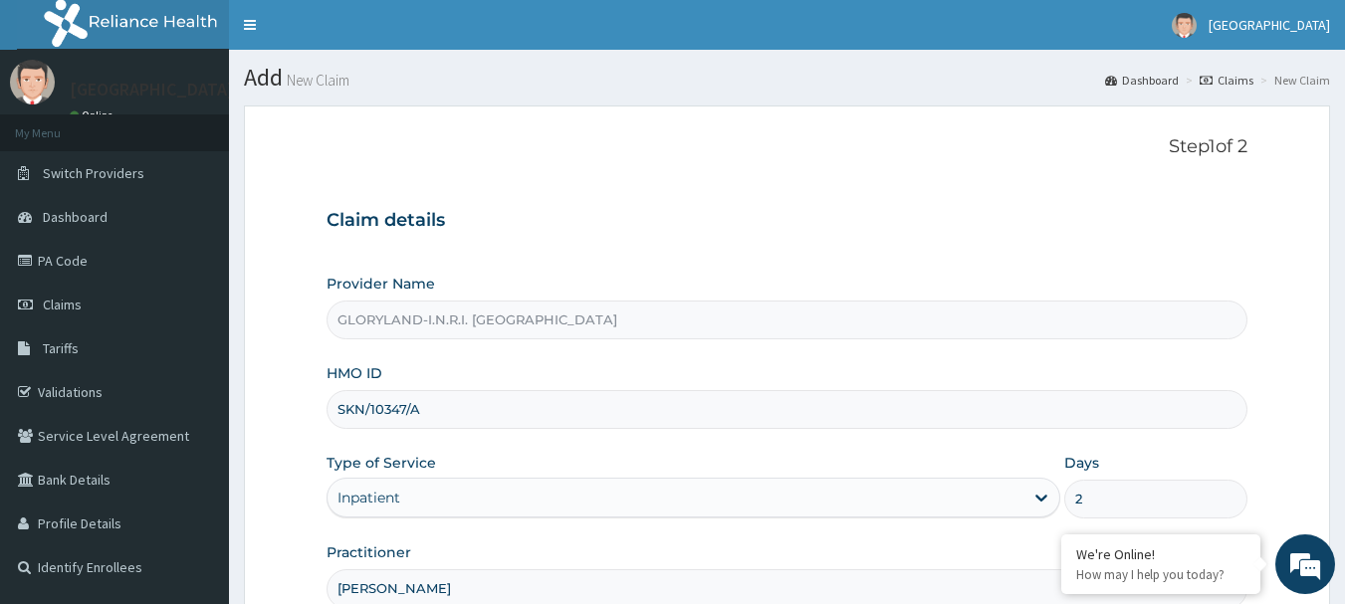
scroll to position [214, 0]
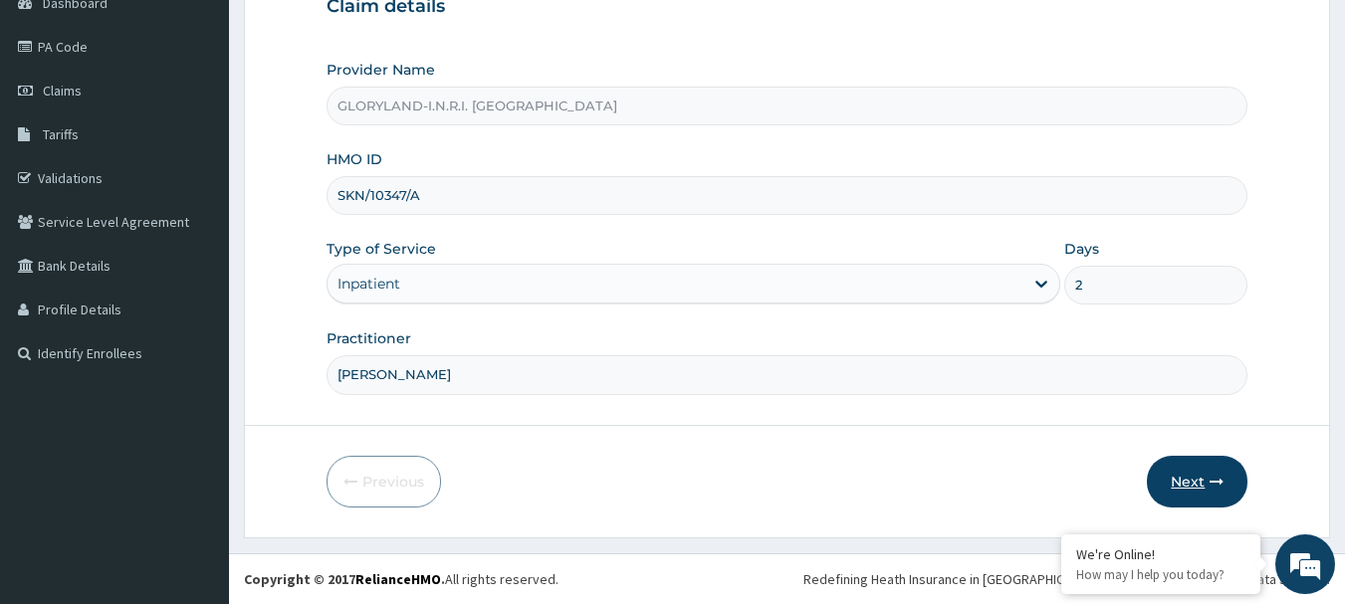
click at [1182, 477] on button "Next" at bounding box center [1197, 482] width 101 height 52
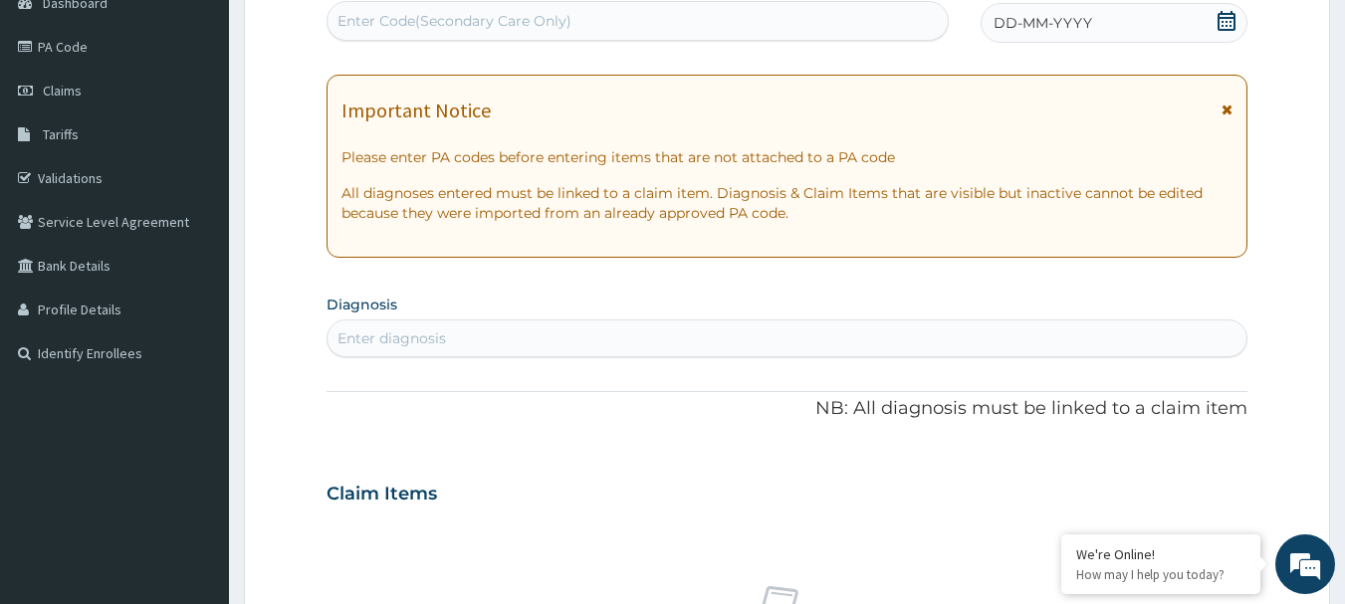
scroll to position [0, 0]
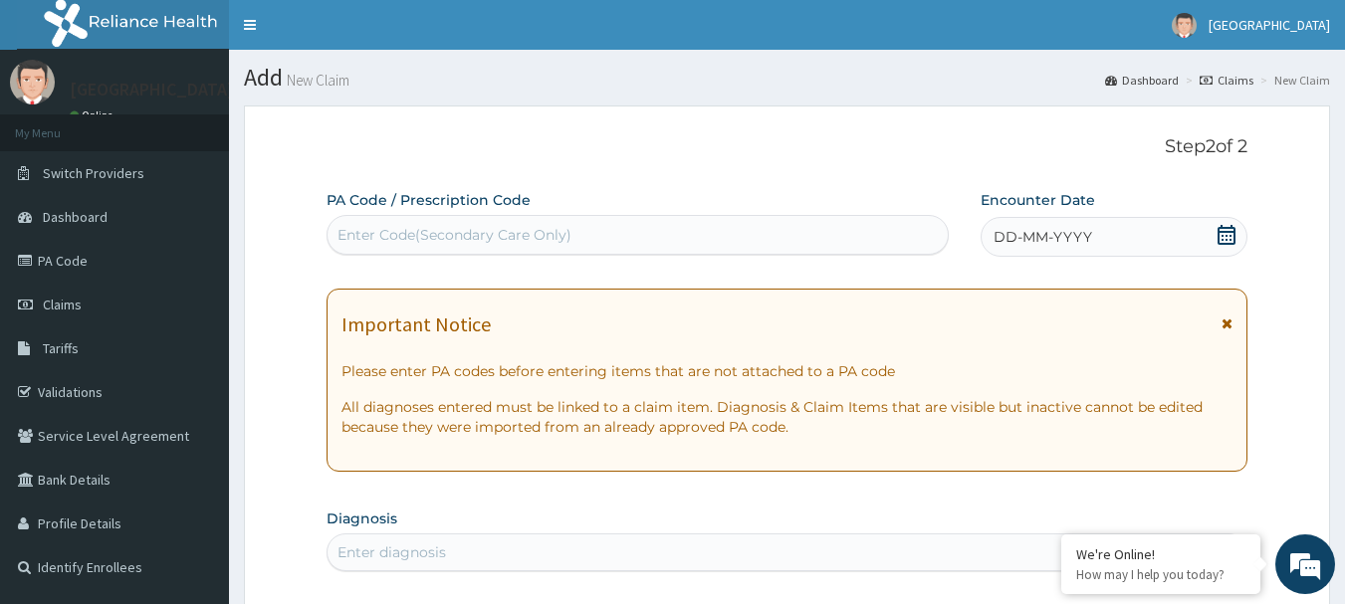
click at [571, 232] on div "Enter Code(Secondary Care Only)" at bounding box center [638, 235] width 621 height 32
drag, startPoint x: 485, startPoint y: 230, endPoint x: 461, endPoint y: 220, distance: 25.9
click at [461, 220] on div "Enter Code(Secondary Care Only)" at bounding box center [638, 235] width 621 height 32
type input "PA/A3FIE9"
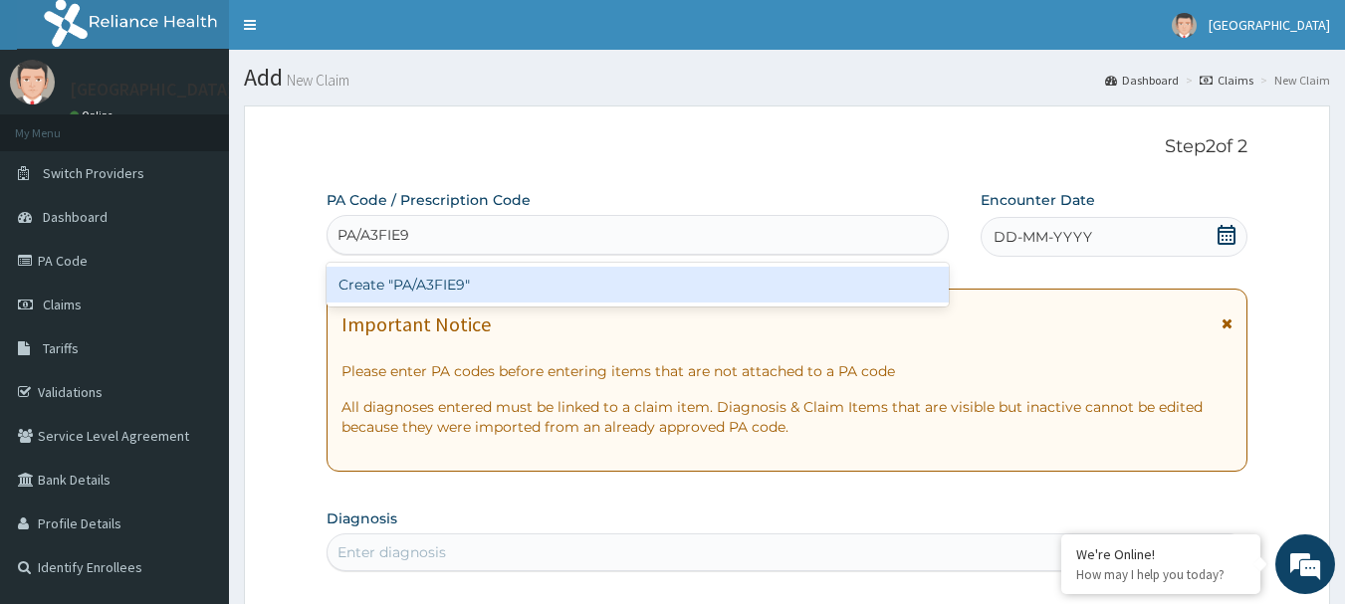
click at [473, 288] on div "Create "PA/A3FIE9"" at bounding box center [638, 285] width 623 height 36
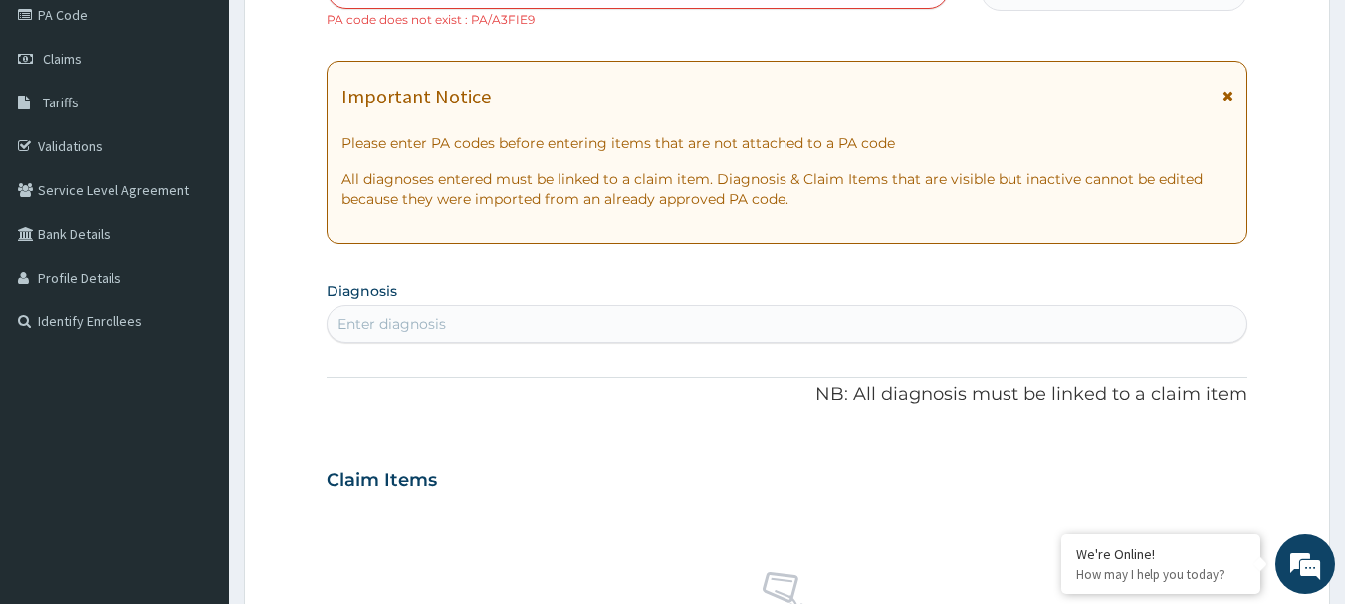
scroll to position [843, 0]
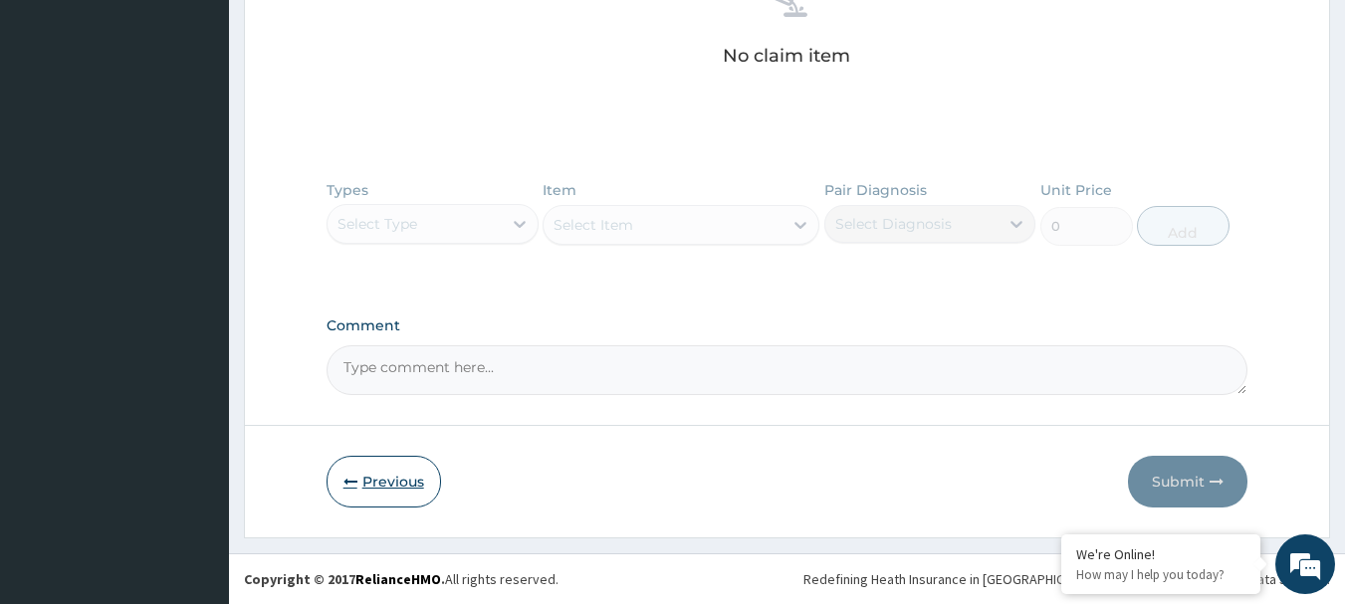
click at [381, 479] on button "Previous" at bounding box center [384, 482] width 114 height 52
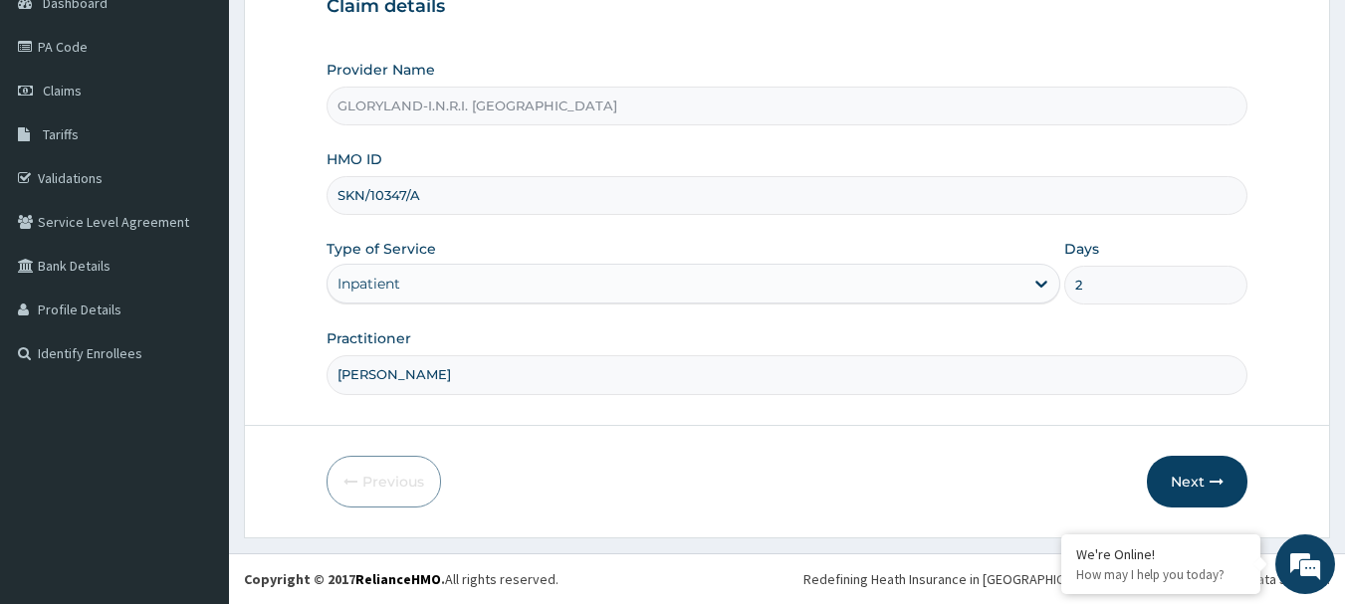
scroll to position [0, 0]
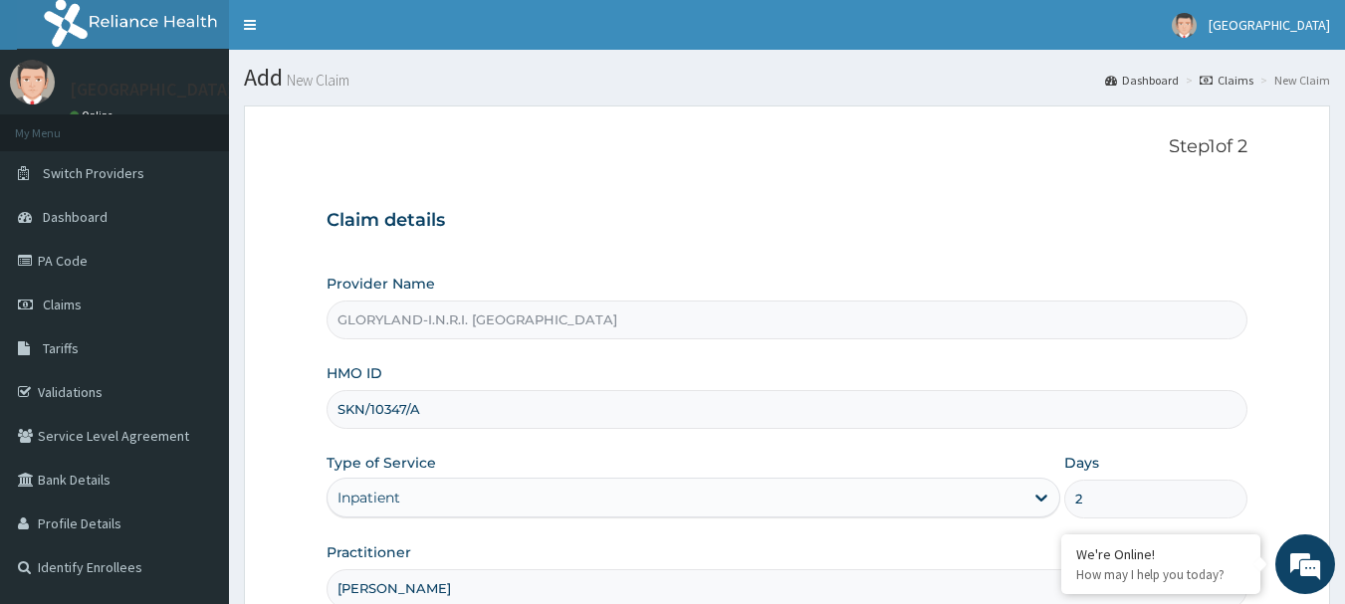
click at [513, 429] on input "SKN/10347/A" at bounding box center [788, 409] width 922 height 39
type input "S"
paste input "TFP/10039/D"
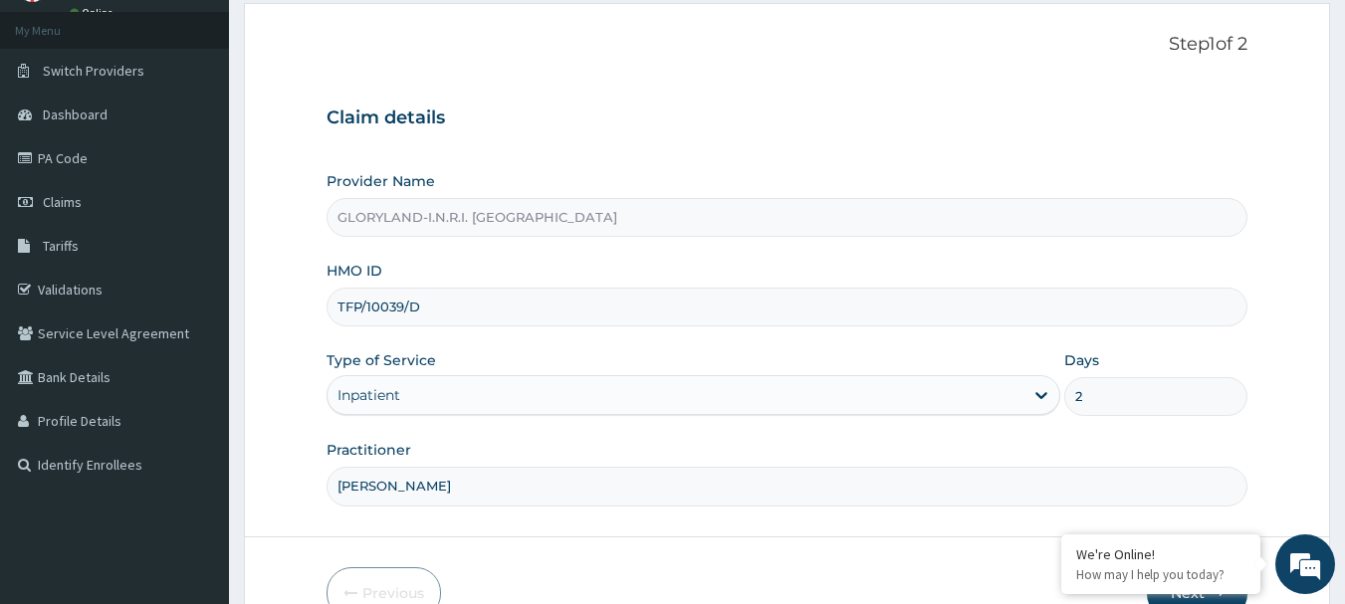
scroll to position [214, 0]
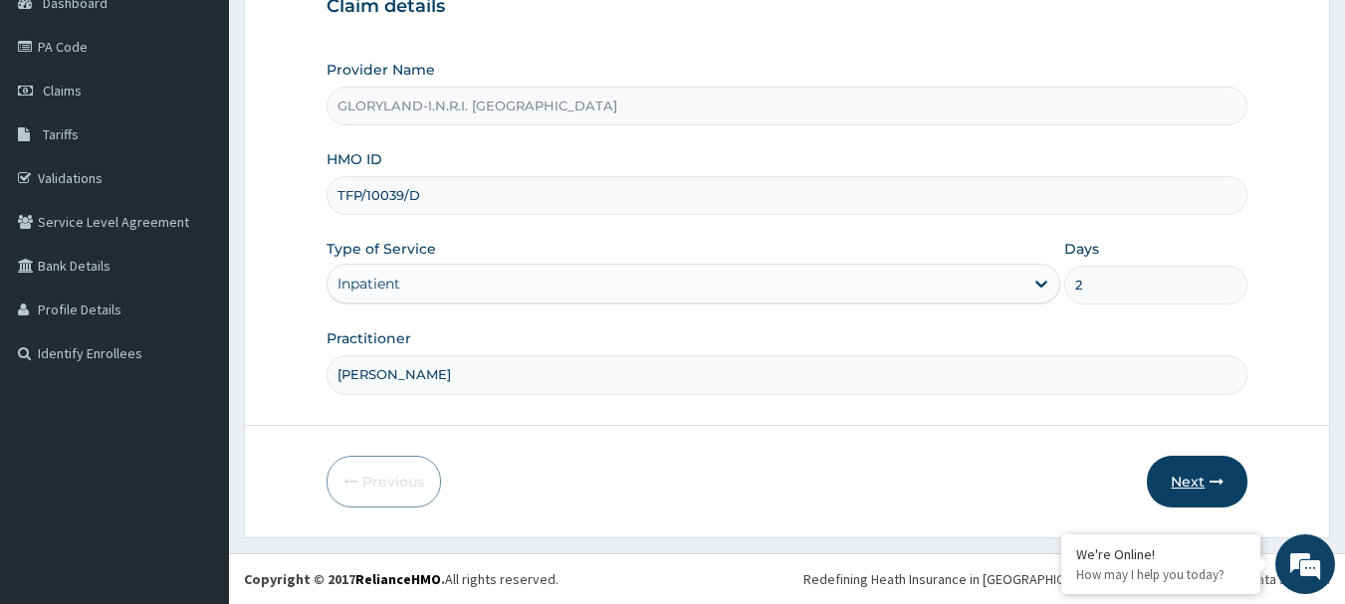
type input "TFP/10039/D"
click at [1196, 486] on button "Next" at bounding box center [1197, 482] width 101 height 52
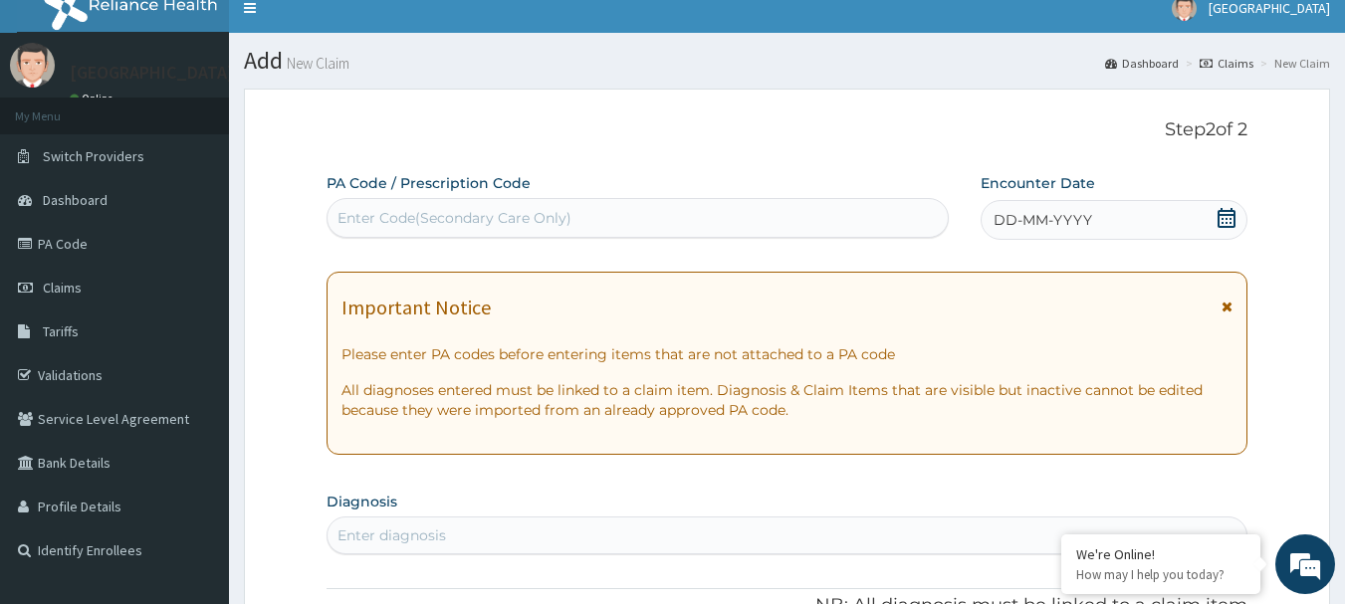
scroll to position [0, 0]
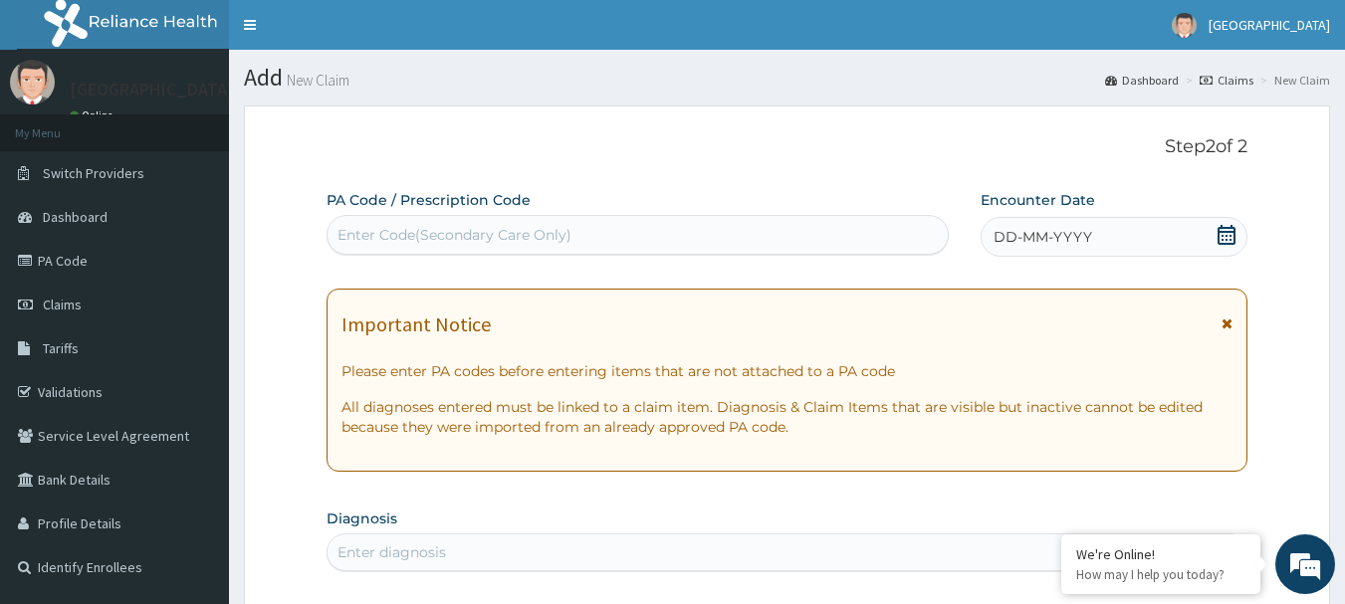
click at [550, 233] on div "Enter Code(Secondary Care Only)" at bounding box center [454, 235] width 234 height 20
type input "PA/A3FIE9"
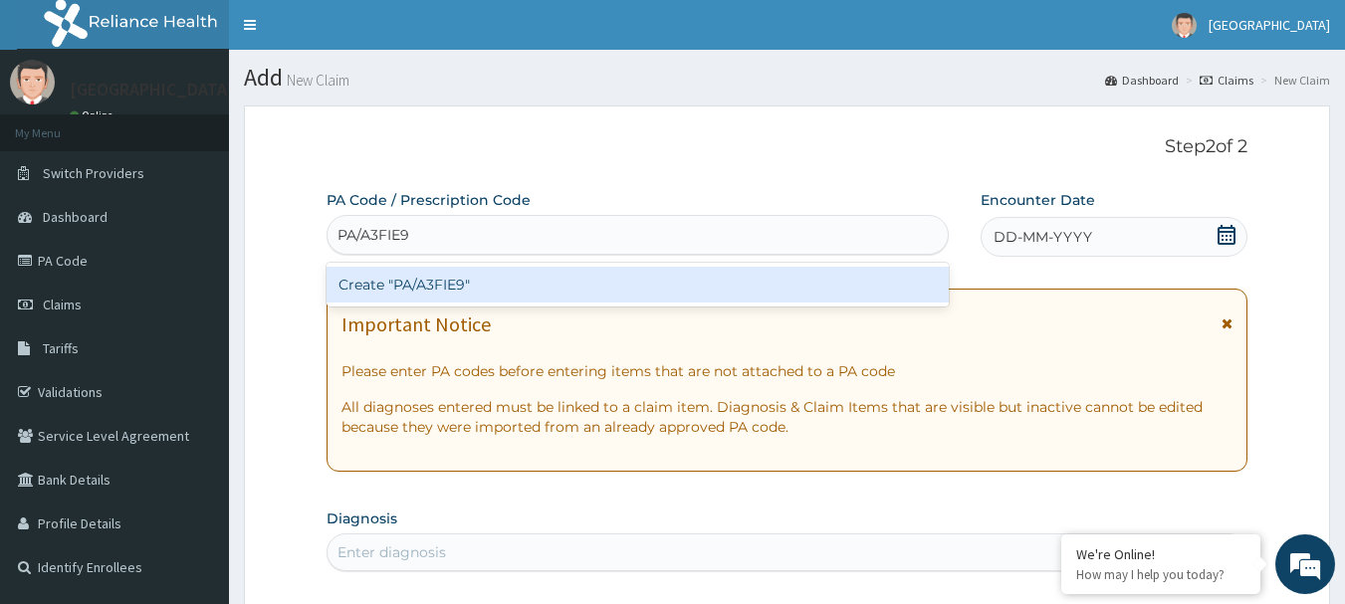
click at [515, 281] on div "Create "PA/A3FIE9"" at bounding box center [638, 285] width 623 height 36
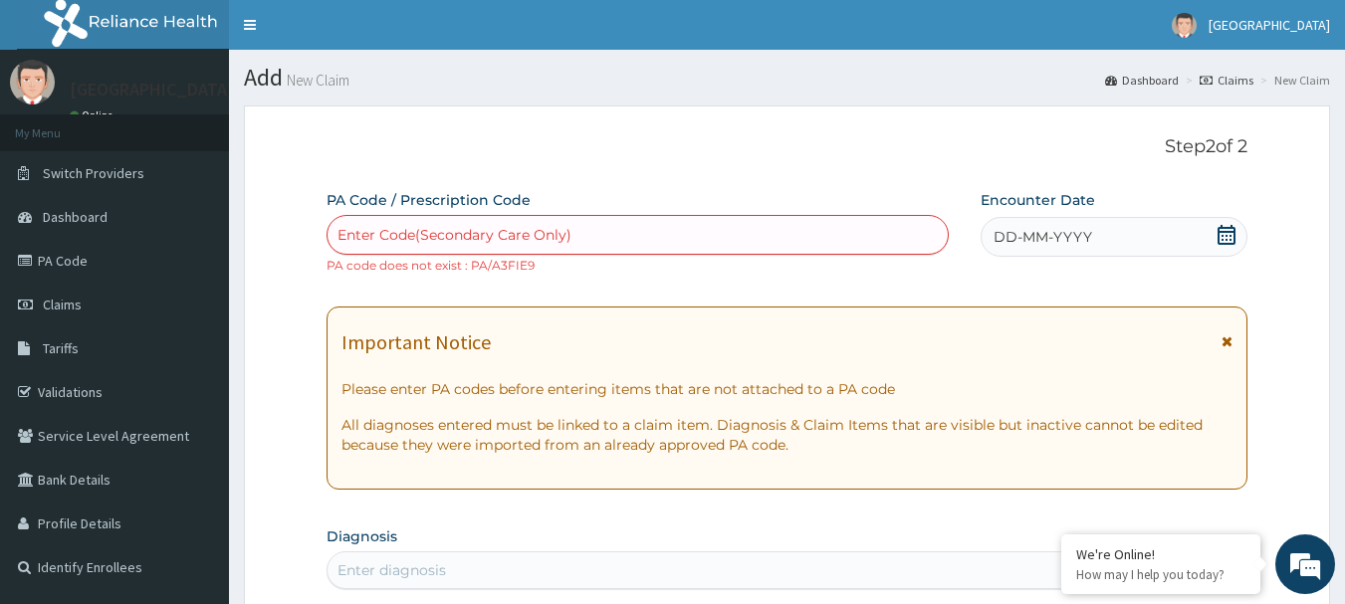
click at [575, 231] on div "Enter Code(Secondary Care Only)" at bounding box center [638, 235] width 621 height 32
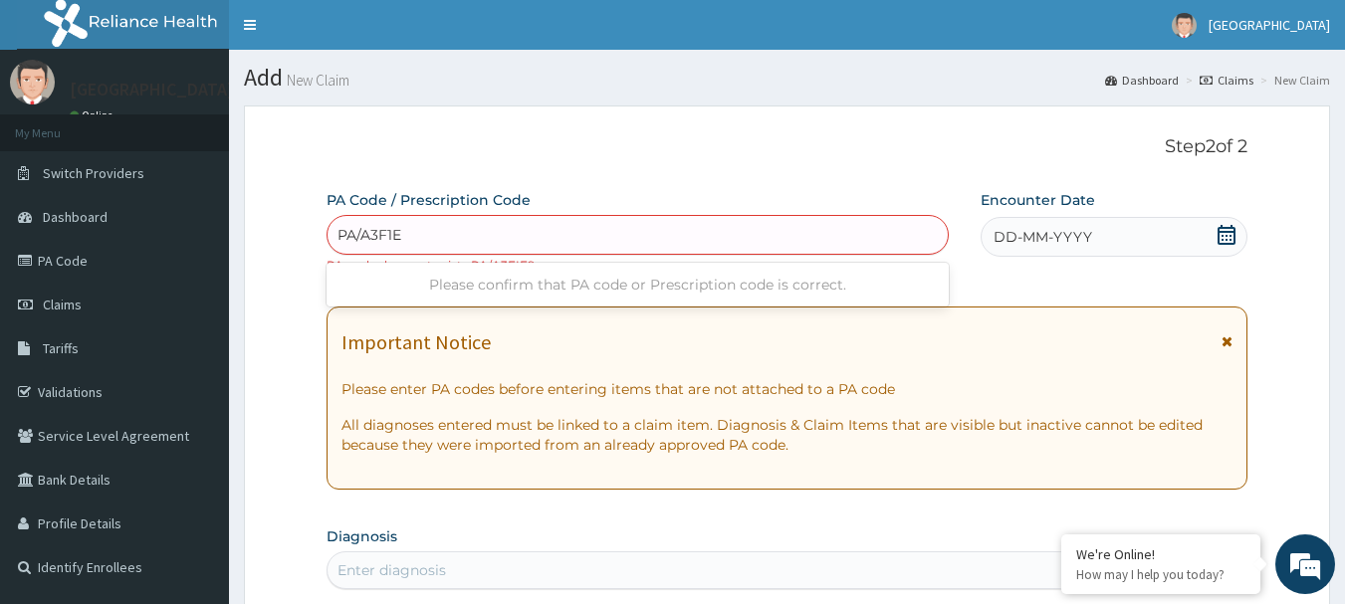
type input "PA/A3F1E9"
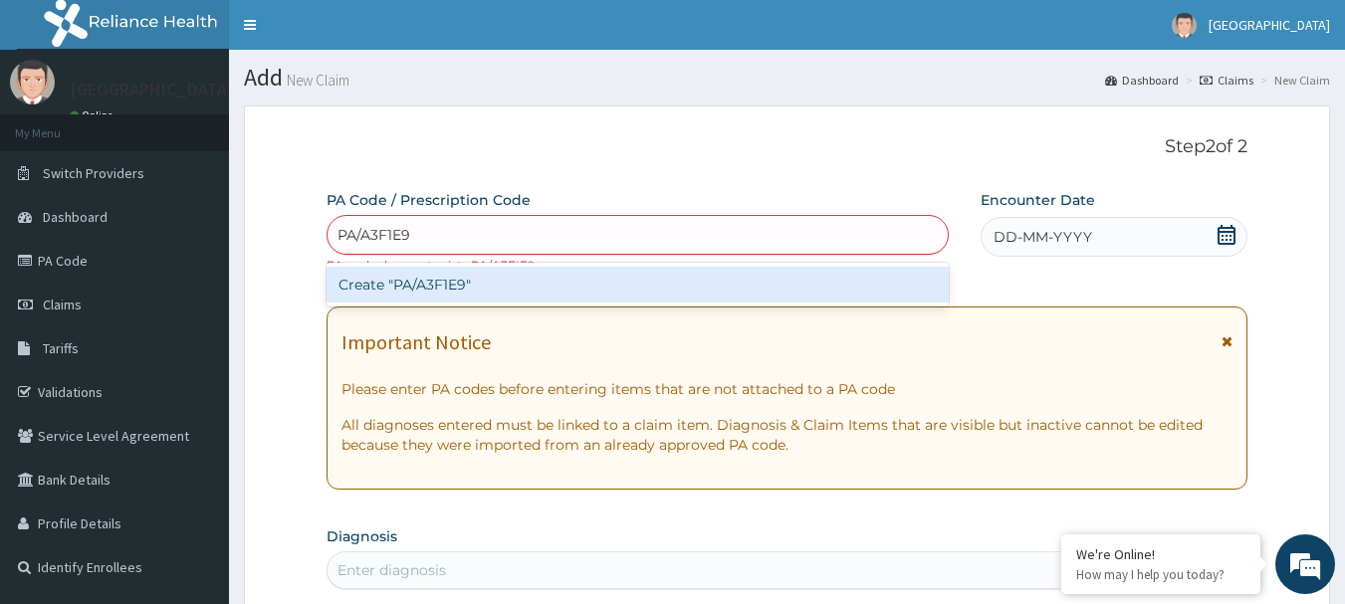
click at [549, 286] on div "Create "PA/A3F1E9"" at bounding box center [638, 285] width 623 height 36
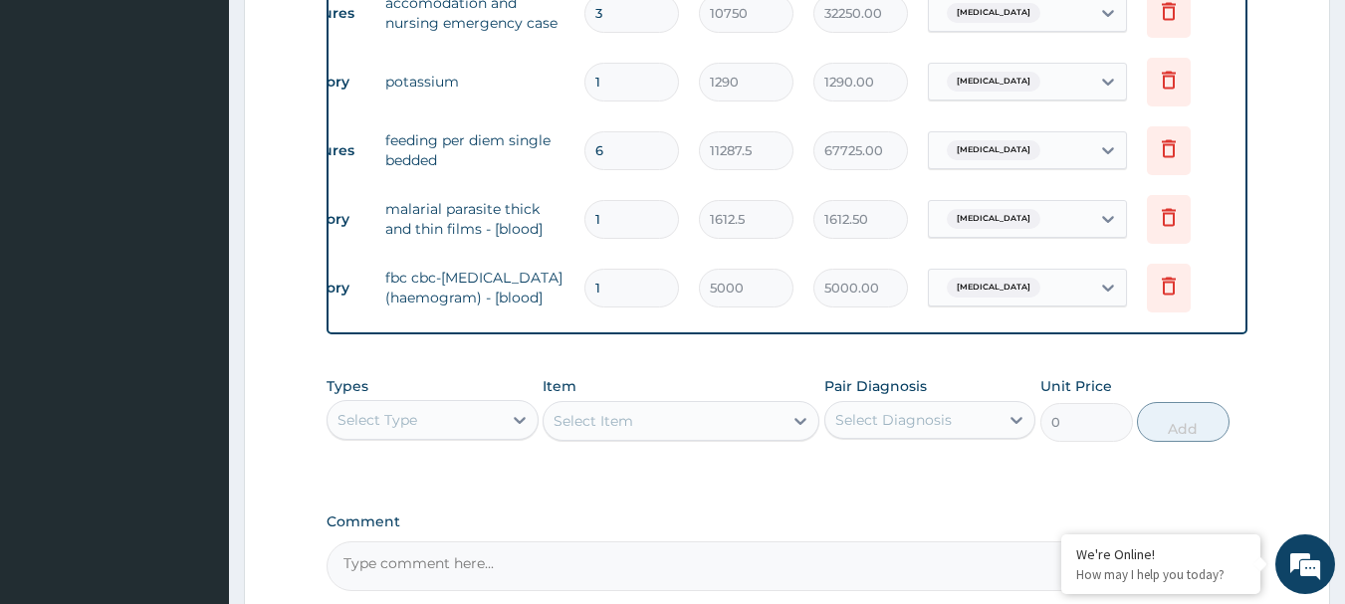
scroll to position [1037, 0]
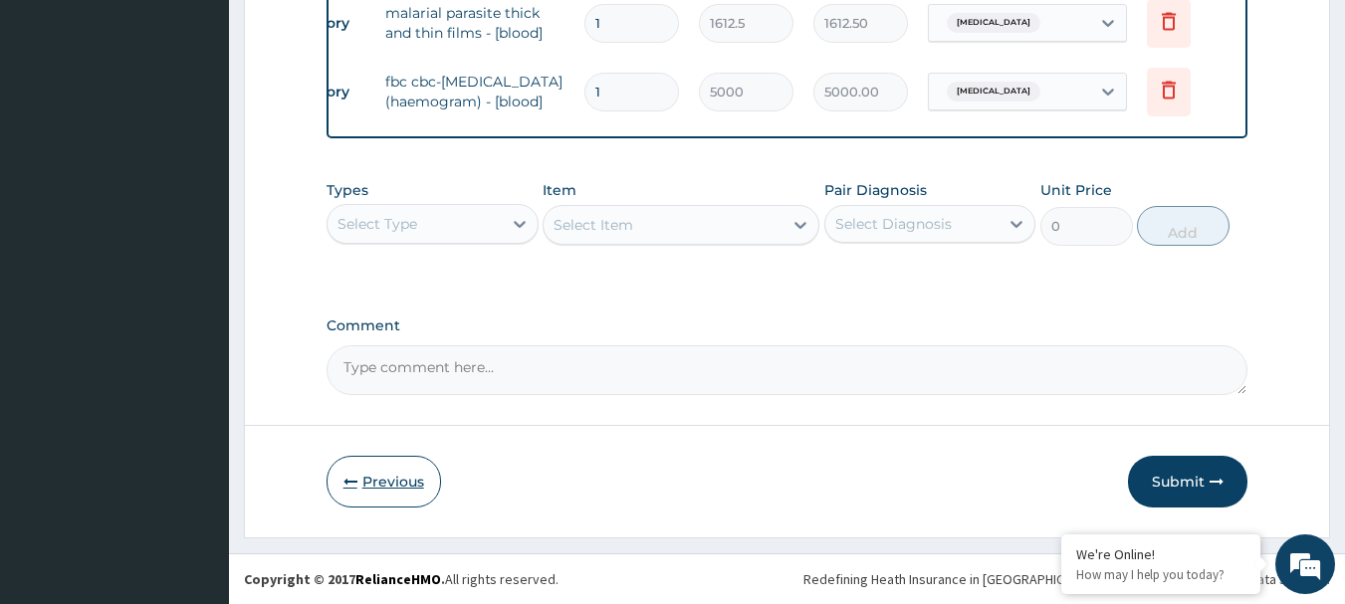
click at [362, 491] on button "Previous" at bounding box center [384, 482] width 114 height 52
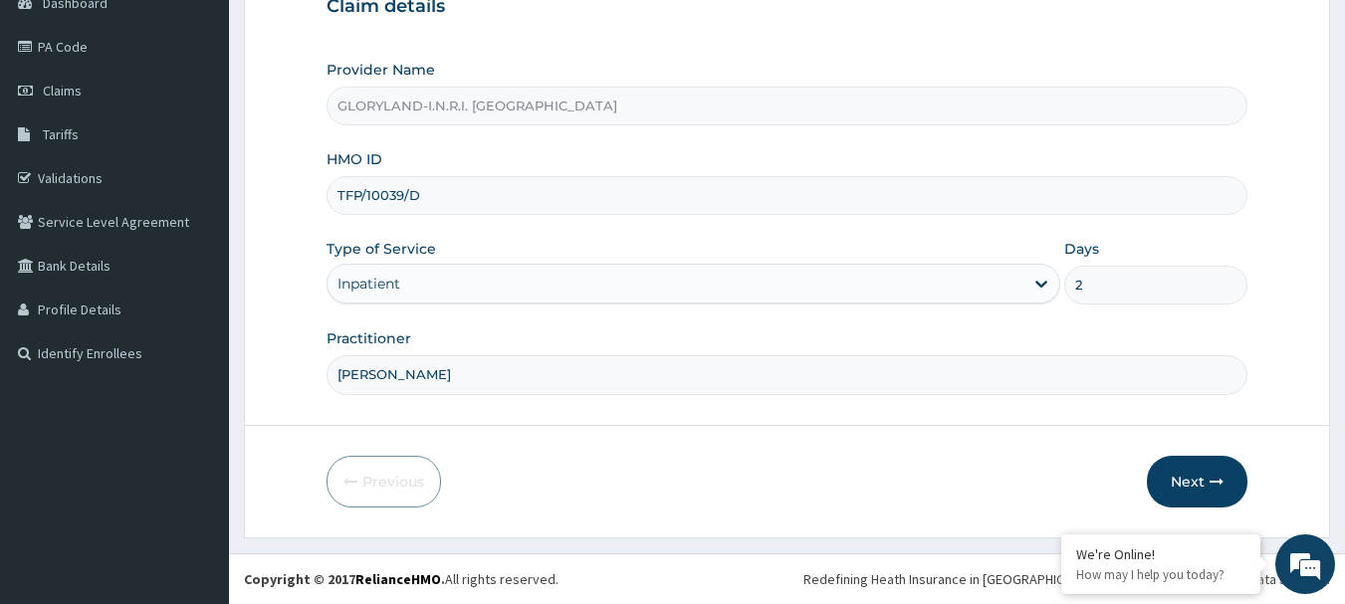
click at [1100, 287] on input "2" at bounding box center [1155, 285] width 183 height 39
type input "3"
click at [1187, 477] on button "Next" at bounding box center [1197, 482] width 101 height 52
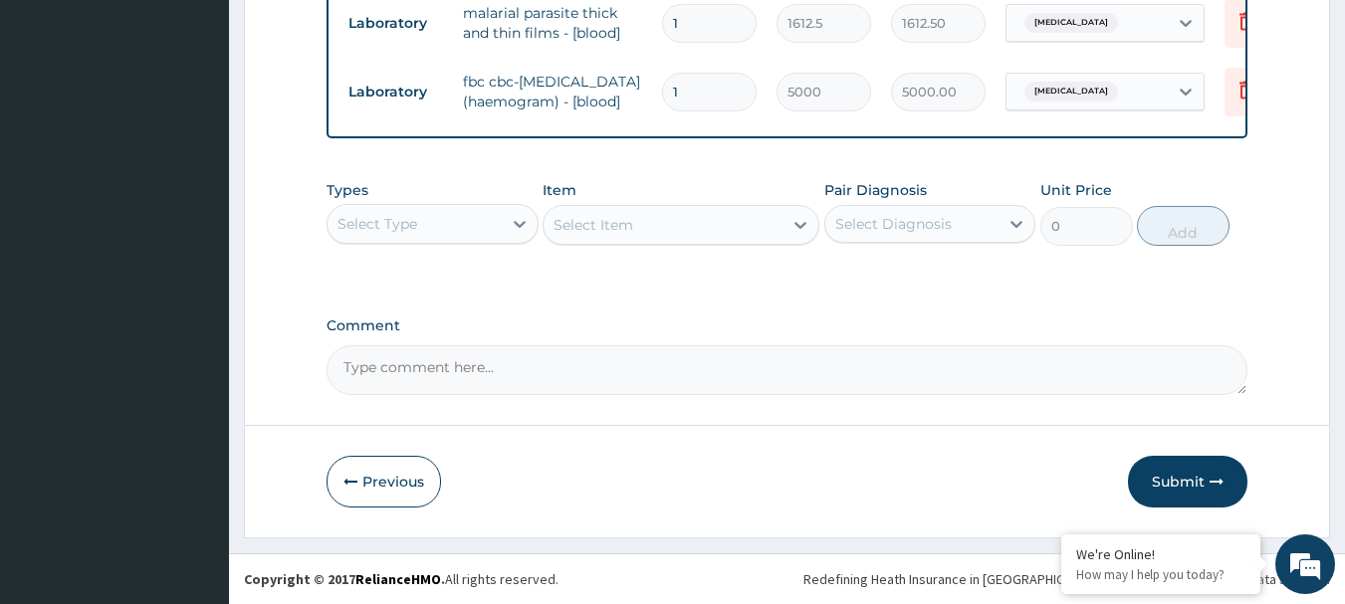
scroll to position [1037, 0]
click at [1183, 475] on button "Submit" at bounding box center [1187, 482] width 119 height 52
